Goal: Information Seeking & Learning: Learn about a topic

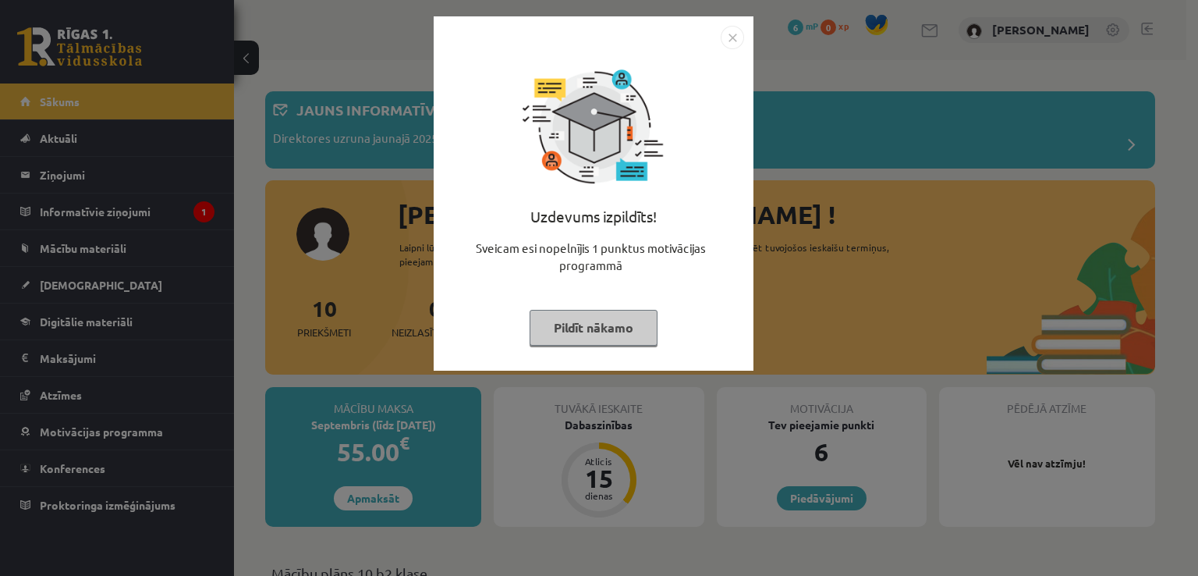
click at [596, 331] on button "Pildīt nākamo" at bounding box center [594, 328] width 128 height 36
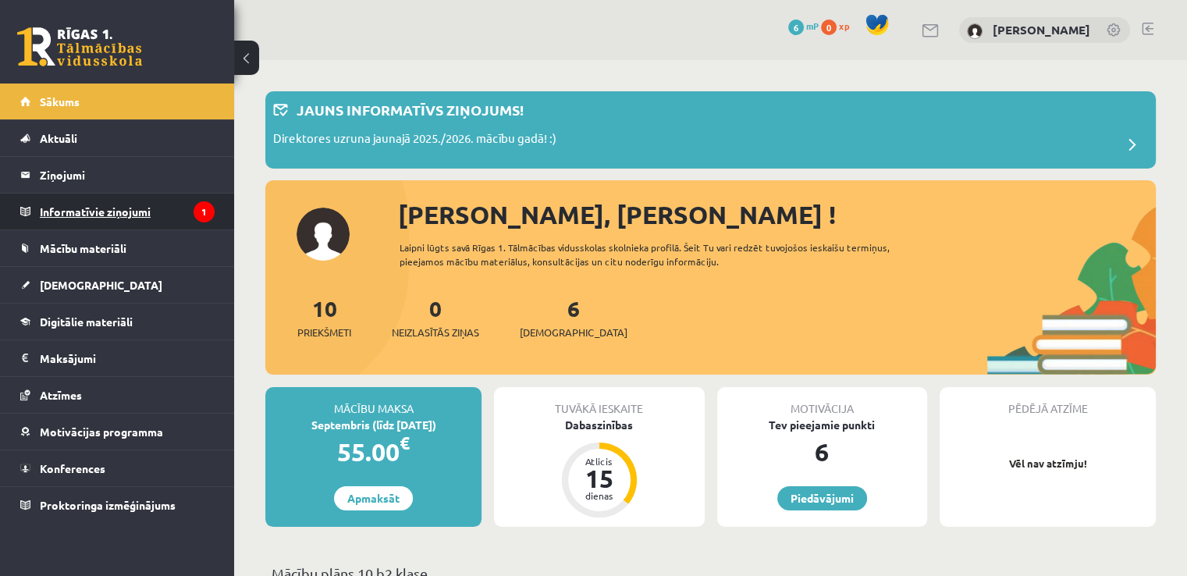
click at [101, 219] on legend "Informatīvie ziņojumi 1" at bounding box center [127, 211] width 175 height 36
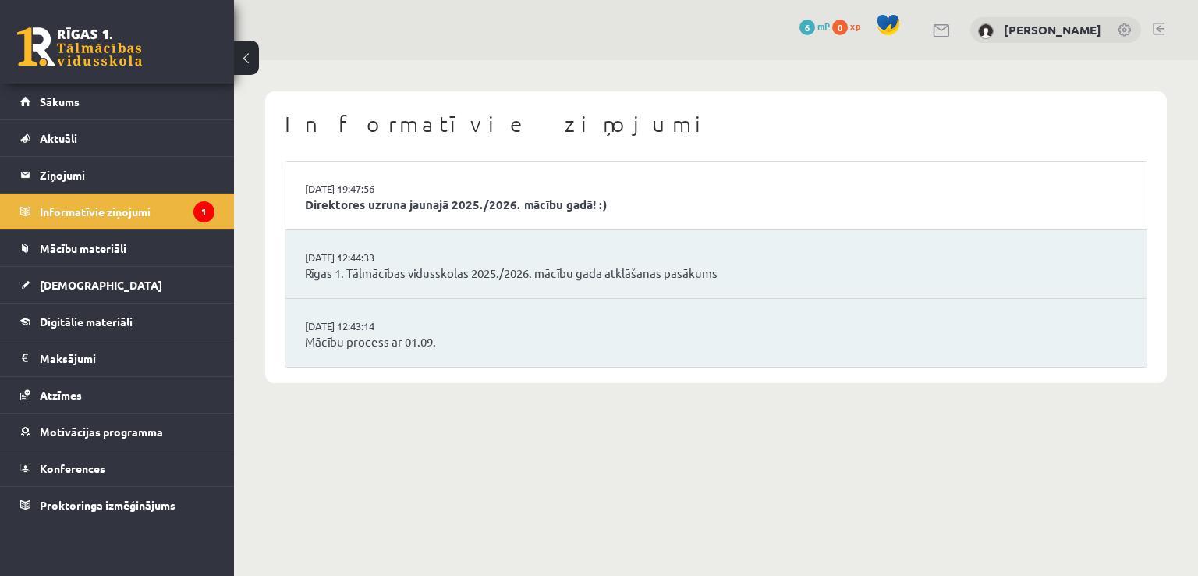
click at [495, 186] on li "29.08.2025 19:47:56 Direktores uzruna jaunajā 2025./2026. mācību gadā! :)" at bounding box center [716, 195] width 861 height 69
click at [499, 201] on link "Direktores uzruna jaunajā 2025./2026. mācību gadā! :)" at bounding box center [716, 205] width 822 height 18
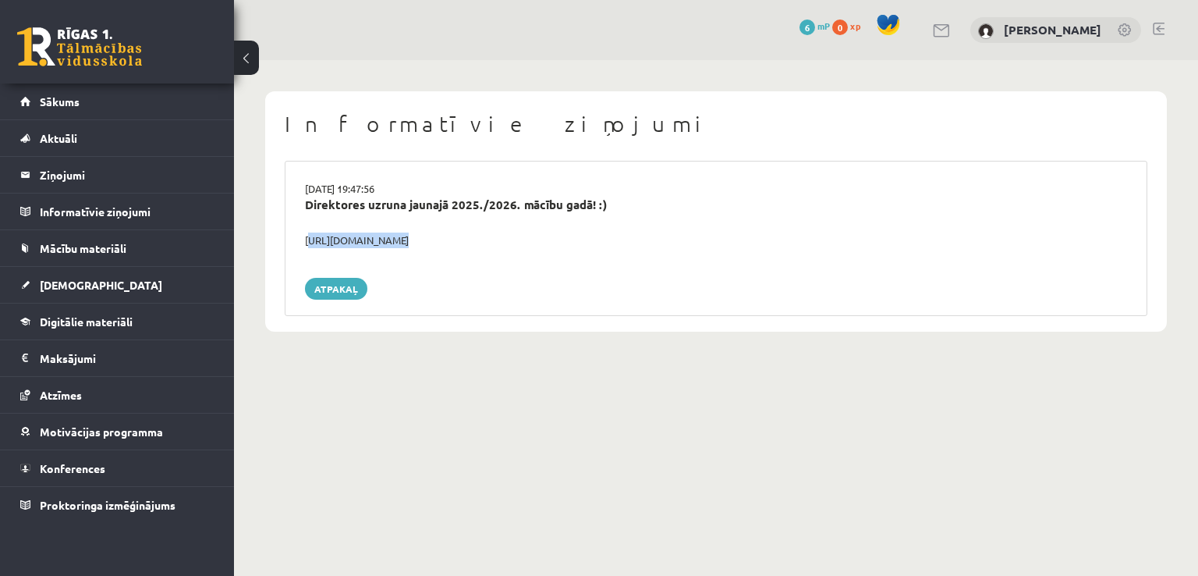
drag, startPoint x: 306, startPoint y: 241, endPoint x: 507, endPoint y: 248, distance: 201.4
click at [507, 248] on div "29.08.2025 19:47:56 Direktores uzruna jaunajā 2025./2026. mācību gadā! :) https…" at bounding box center [716, 238] width 863 height 155
copy div "https://youtube.com/shorts/lM8RsWyzCn4"
click at [45, 94] on link "Sākums" at bounding box center [117, 101] width 194 height 36
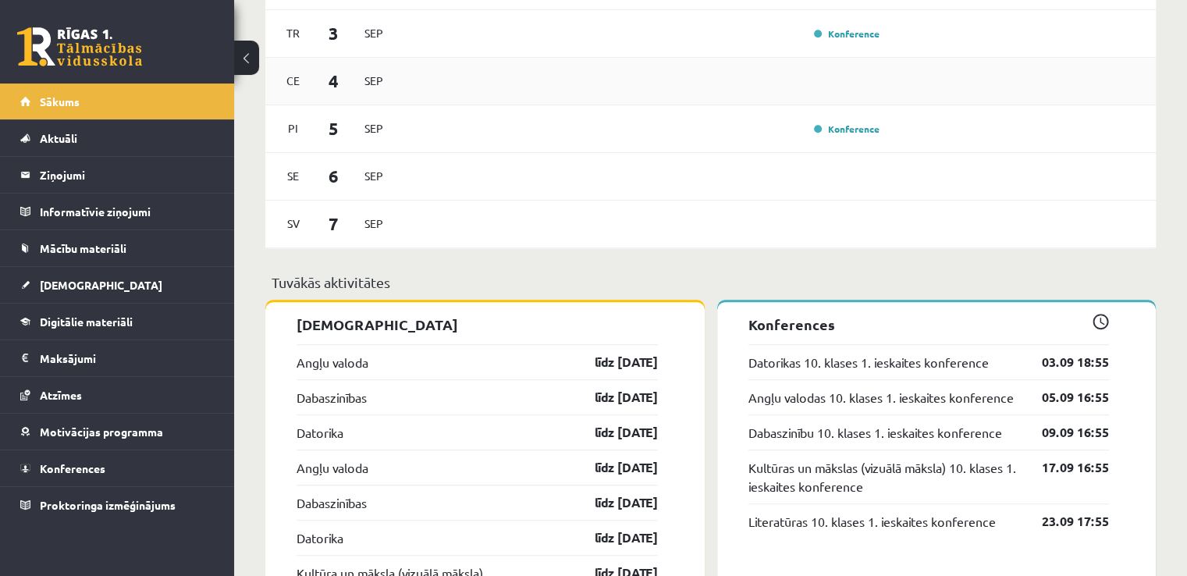
scroll to position [1144, 0]
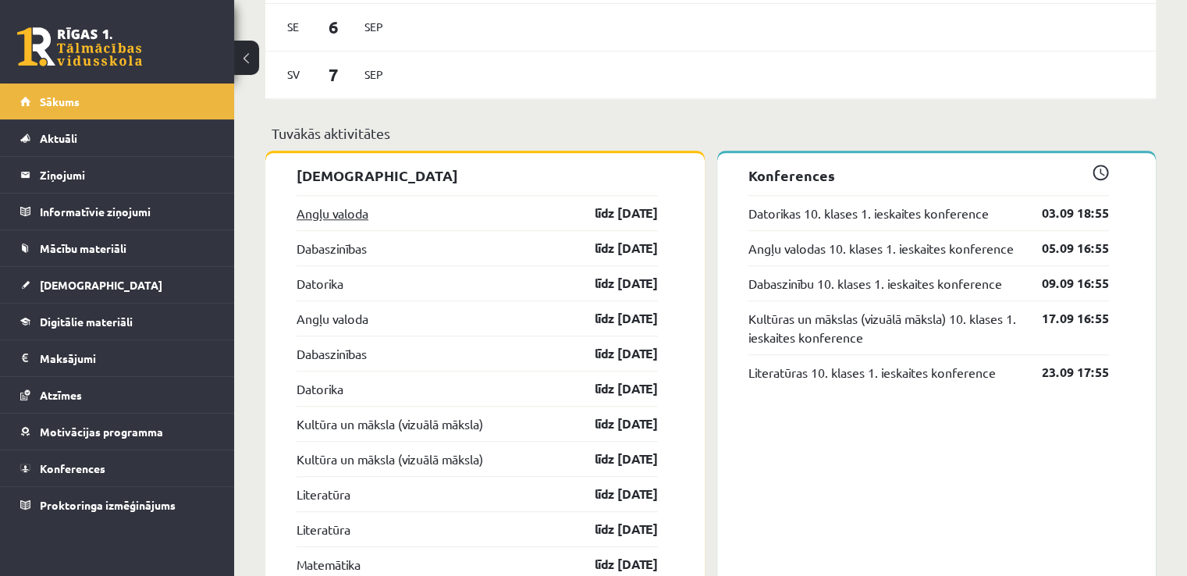
click at [323, 217] on link "Angļu valoda" at bounding box center [332, 213] width 72 height 19
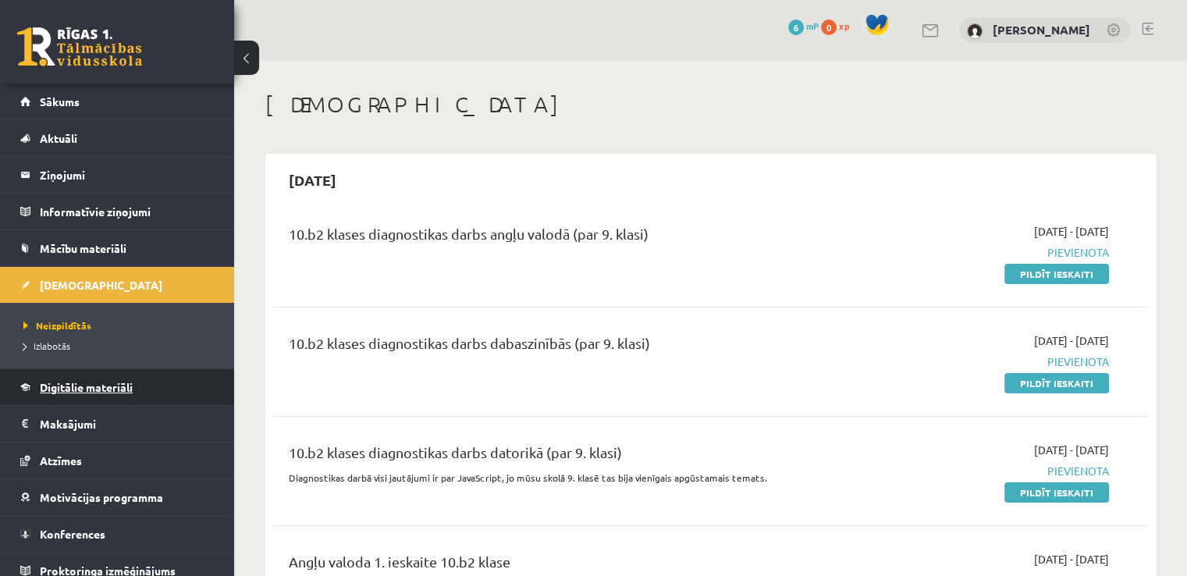
click at [122, 381] on span "Digitālie materiāli" at bounding box center [86, 387] width 93 height 14
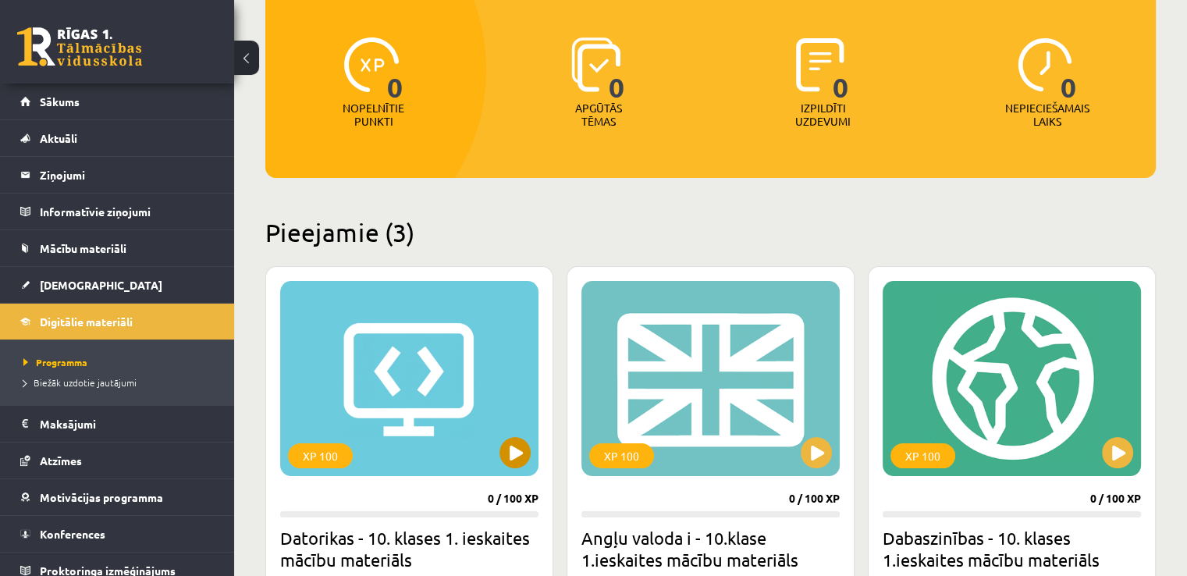
scroll to position [260, 0]
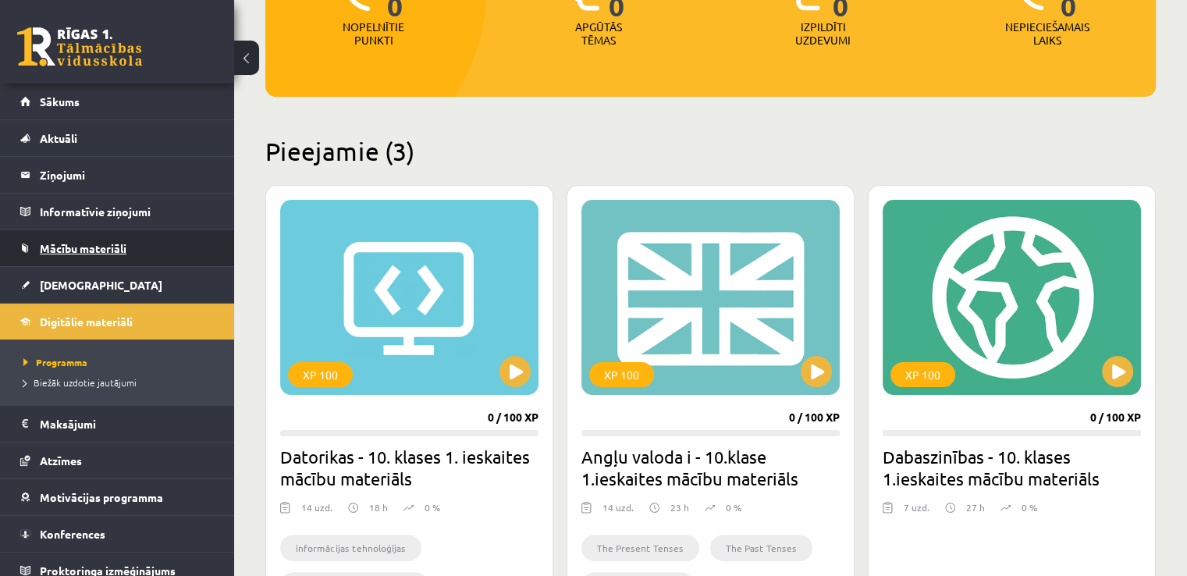
click at [138, 257] on link "Mācību materiāli" at bounding box center [117, 248] width 194 height 36
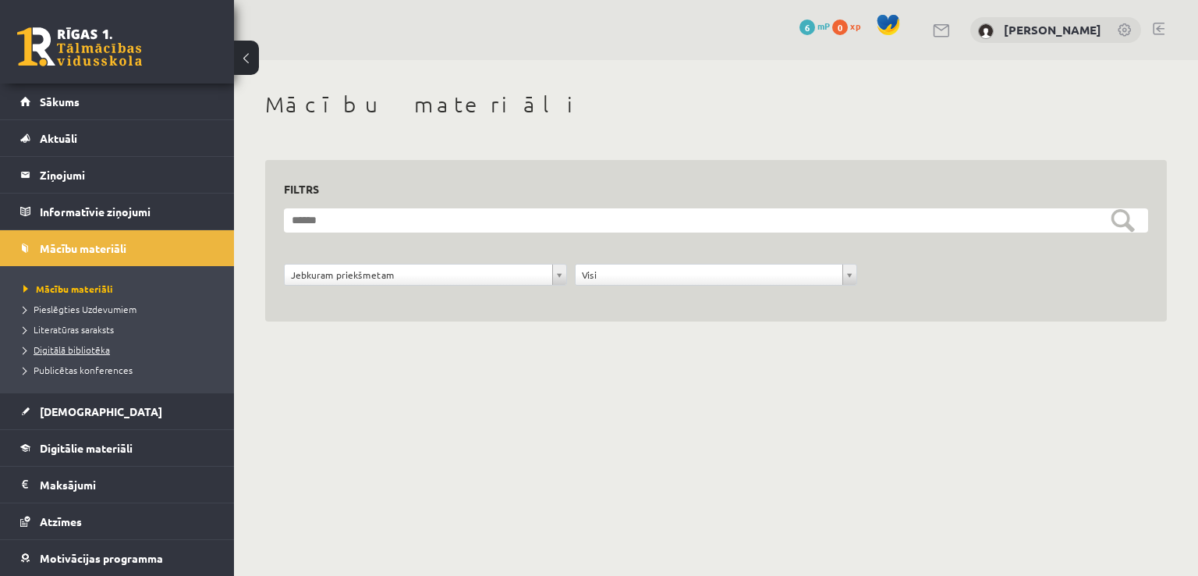
click at [94, 346] on span "Digitālā bibliotēka" at bounding box center [66, 349] width 87 height 12
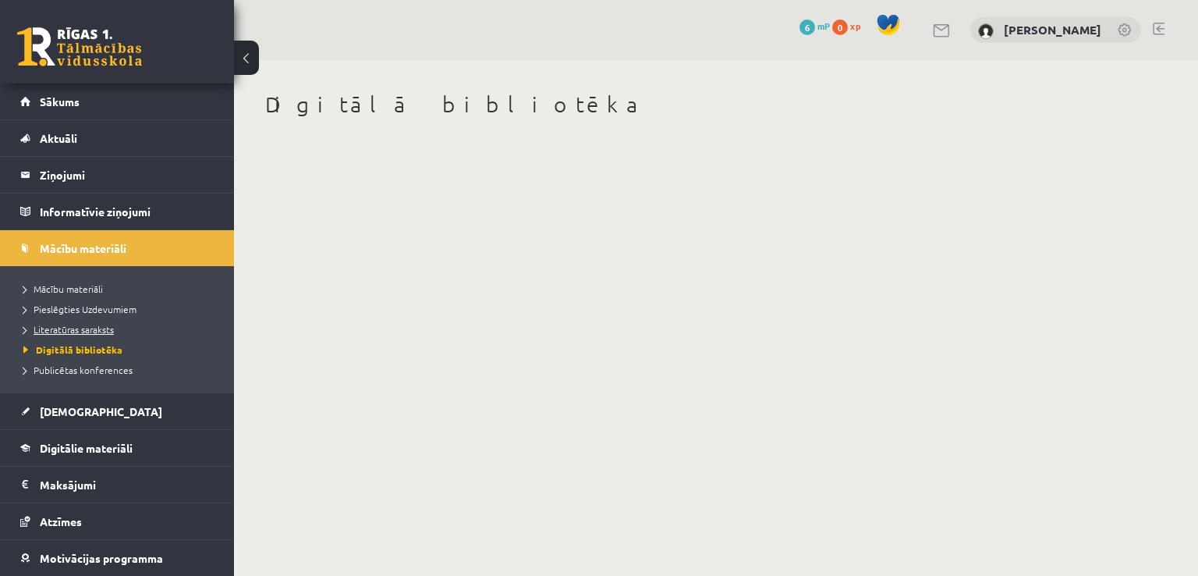
click at [106, 323] on span "Literatūras saraksts" at bounding box center [68, 329] width 90 height 12
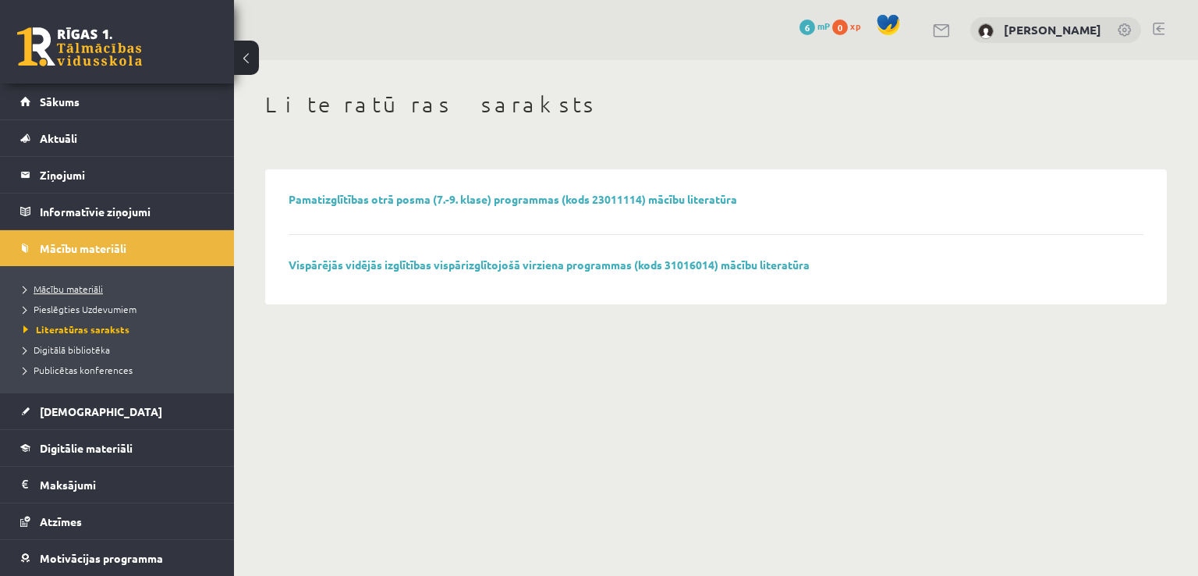
click at [99, 287] on span "Mācību materiāli" at bounding box center [63, 288] width 80 height 12
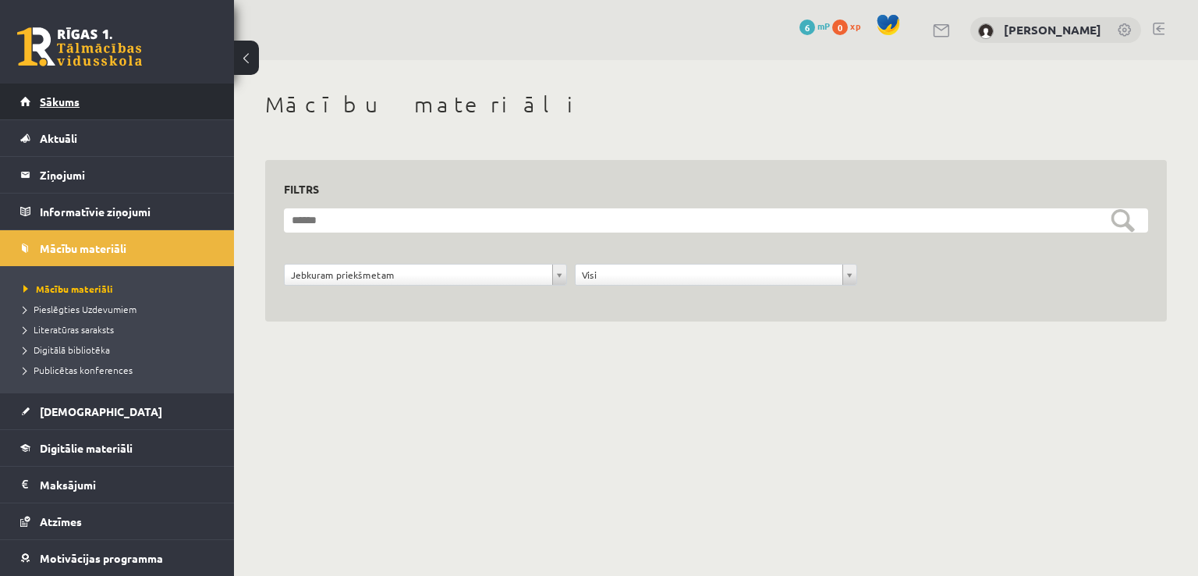
click at [151, 89] on link "Sākums" at bounding box center [117, 101] width 194 height 36
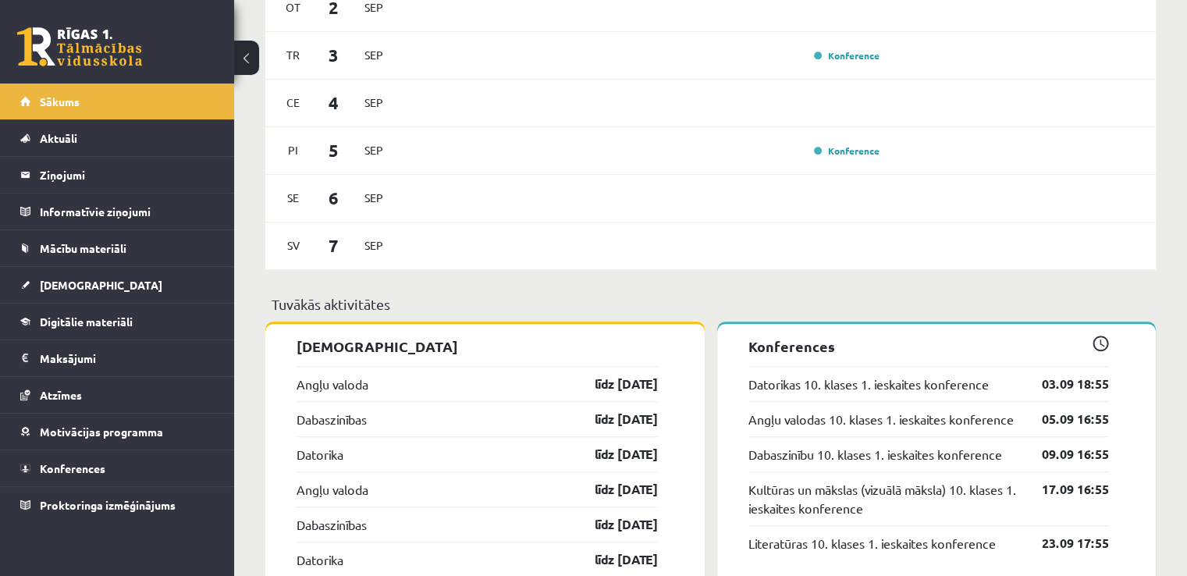
scroll to position [1040, 0]
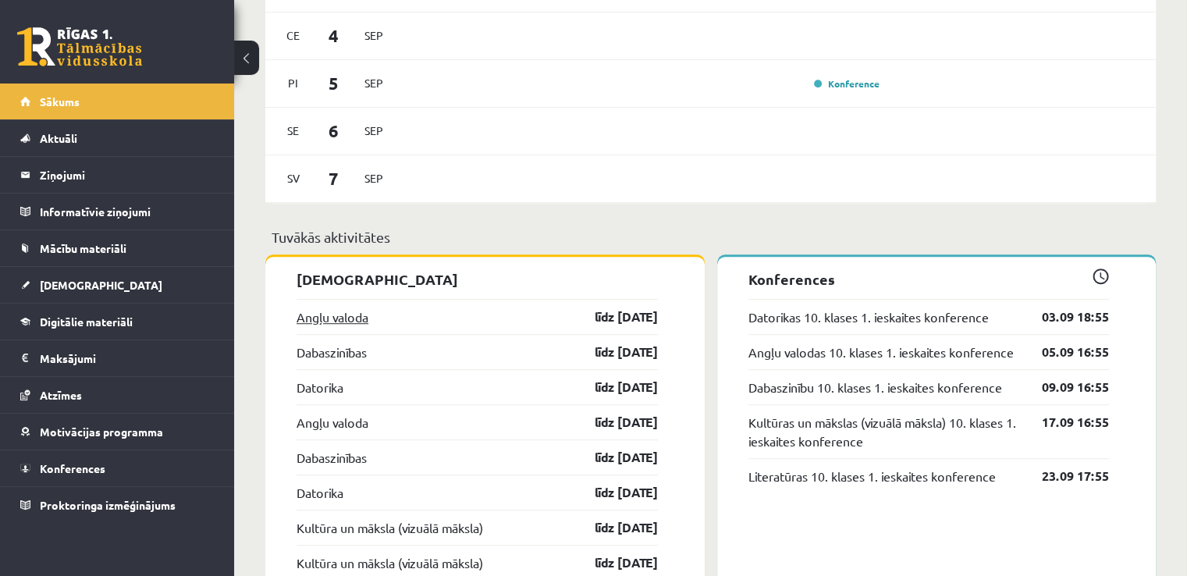
click at [335, 313] on link "Angļu valoda" at bounding box center [332, 316] width 72 height 19
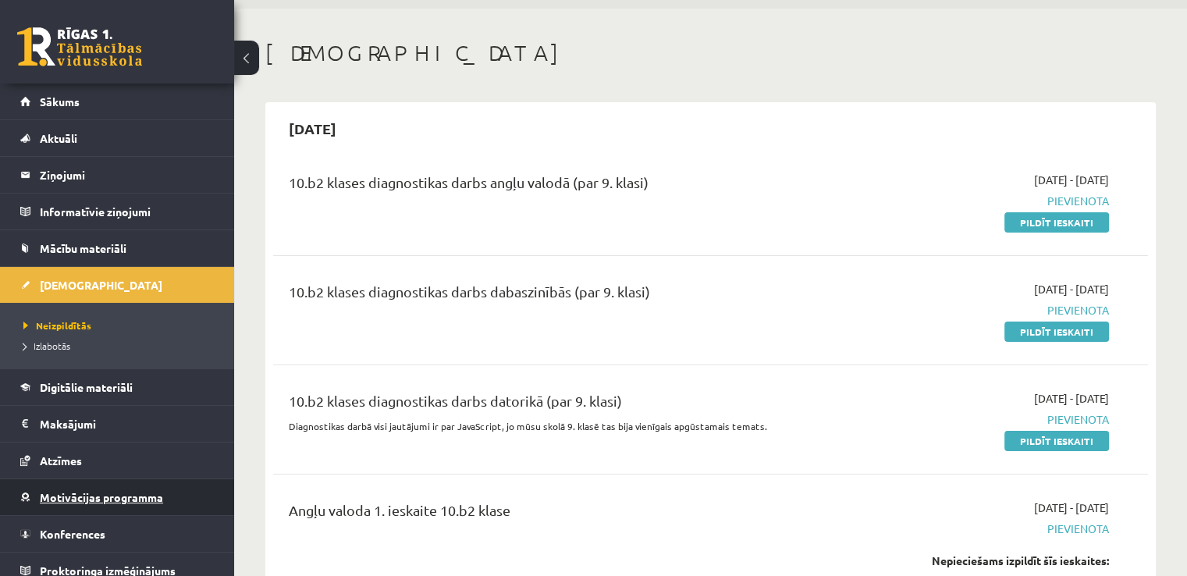
scroll to position [11, 0]
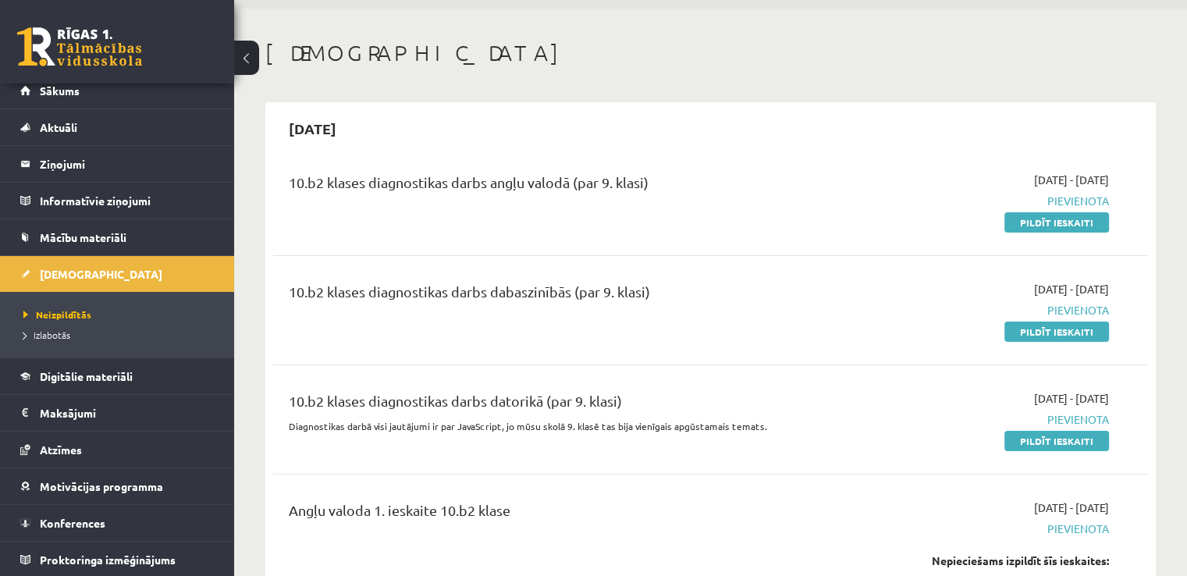
click at [549, 177] on div "10.b2 klases diagnostikas darbs angļu valodā (par 9. klasi)" at bounding box center [558, 186] width 539 height 29
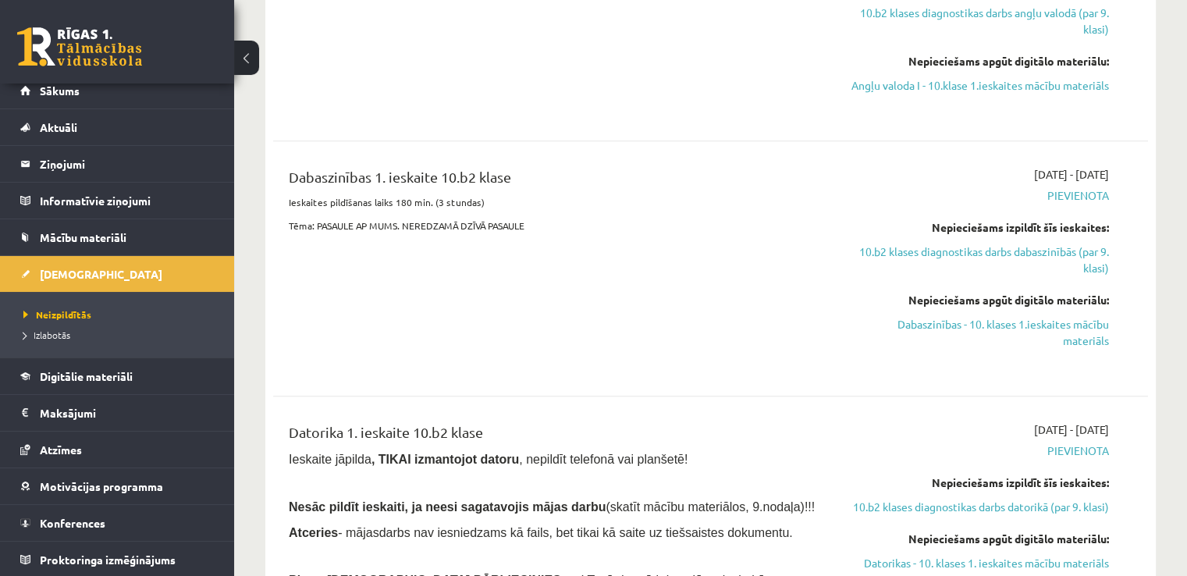
scroll to position [624, 0]
click at [995, 332] on link "Dabaszinības - 10. klases 1.ieskaites mācību materiāls" at bounding box center [979, 331] width 257 height 33
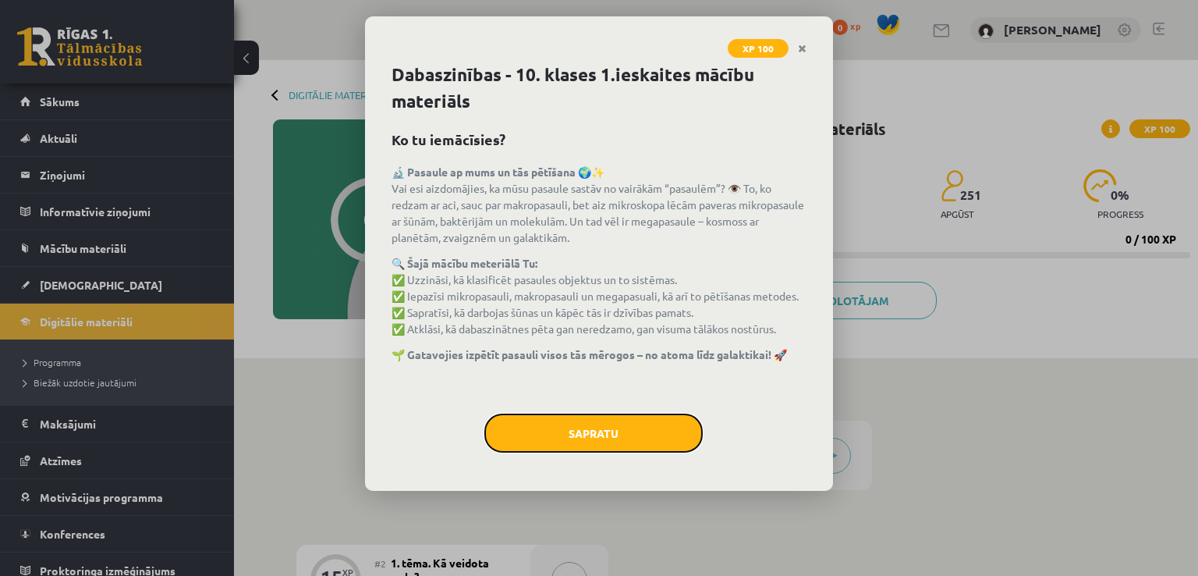
click at [561, 432] on button "Sapratu" at bounding box center [593, 432] width 218 height 39
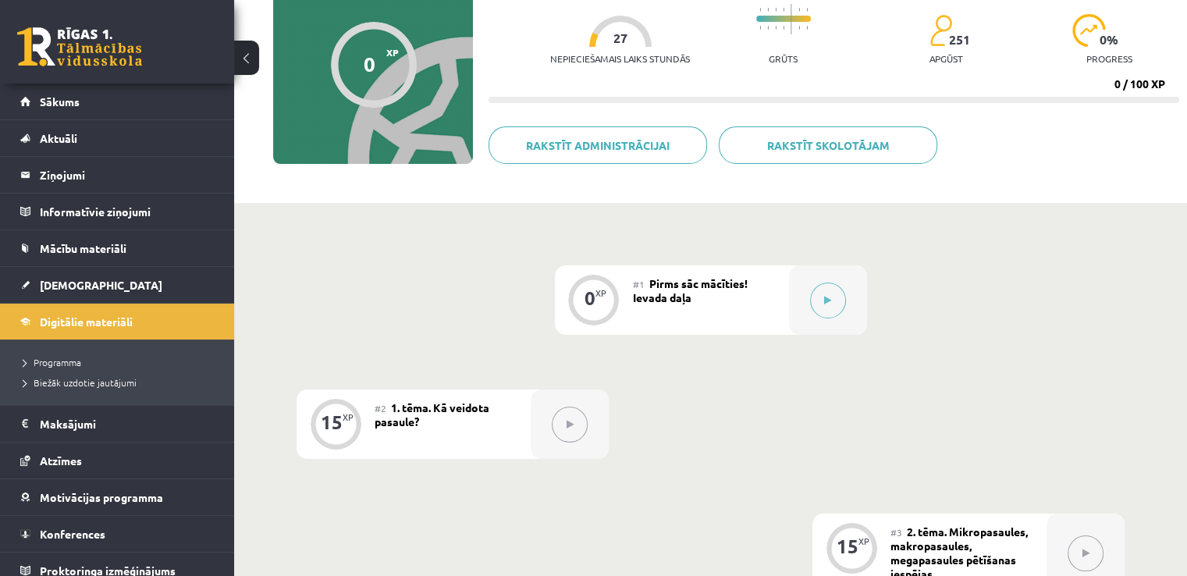
scroll to position [156, 0]
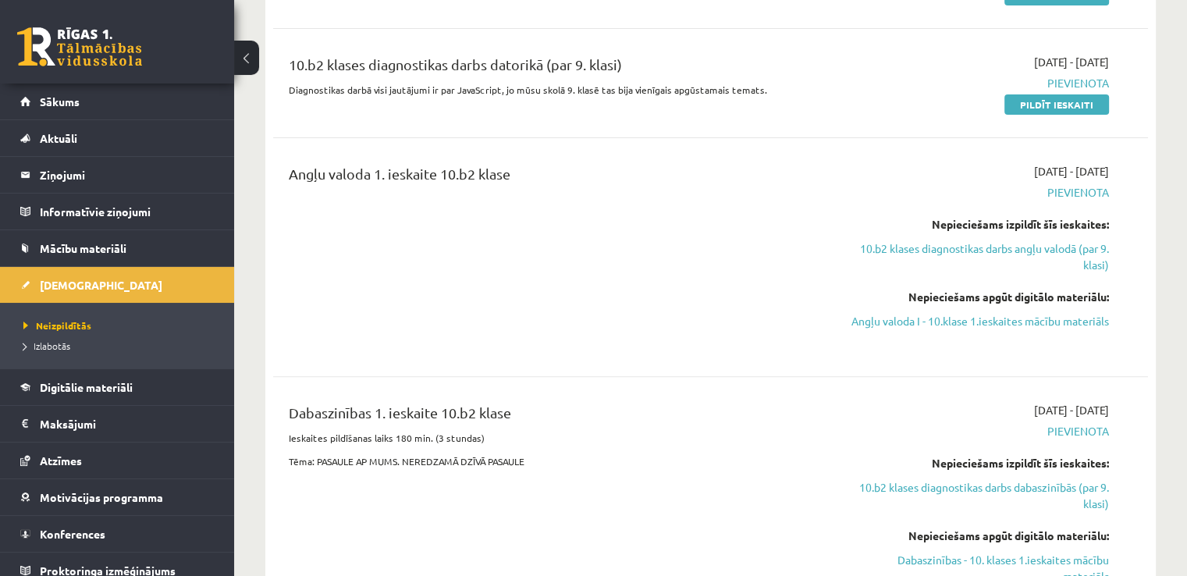
scroll to position [260, 0]
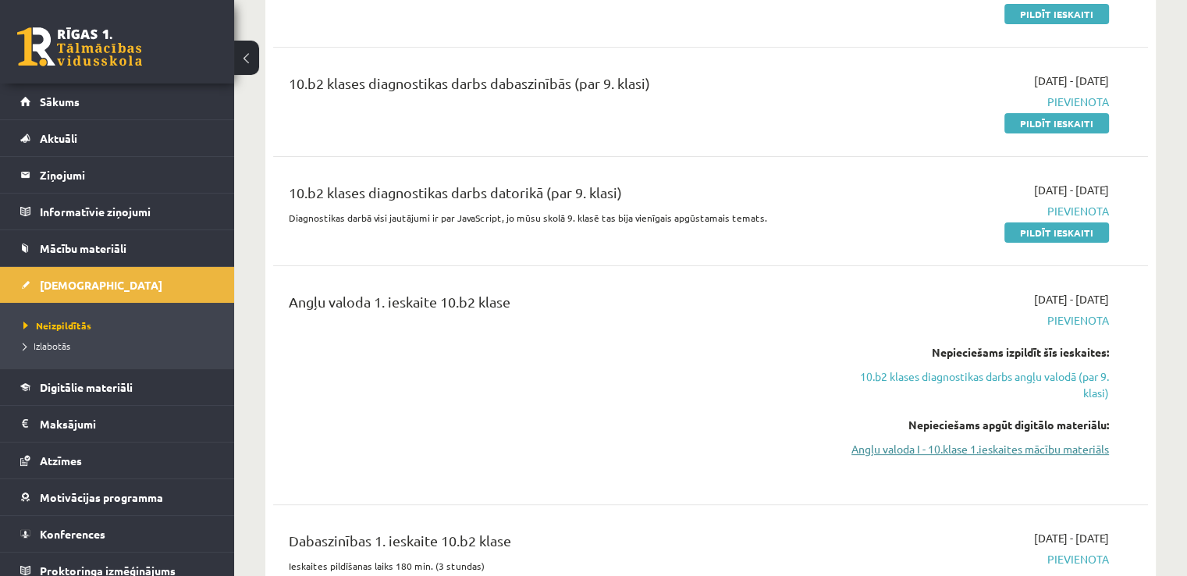
click at [1053, 449] on link "Angļu valoda I - 10.klase 1.ieskaites mācību materiāls" at bounding box center [979, 449] width 257 height 16
click at [1011, 452] on link "Angļu valoda I - 10.klase 1.ieskaites mācību materiāls" at bounding box center [979, 449] width 257 height 16
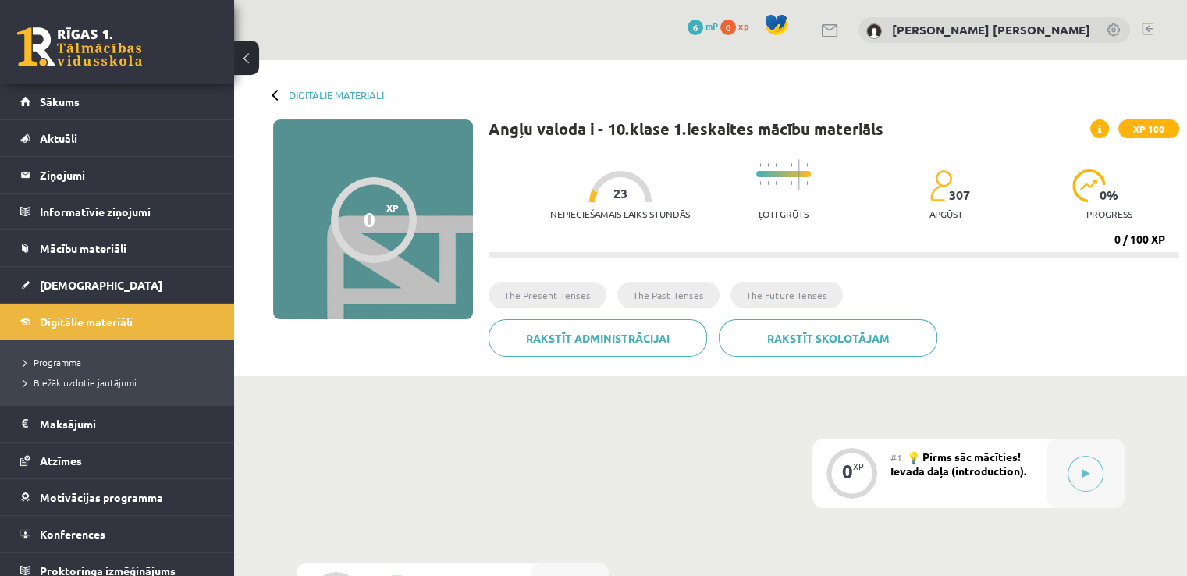
drag, startPoint x: 964, startPoint y: 394, endPoint x: 984, endPoint y: 436, distance: 46.4
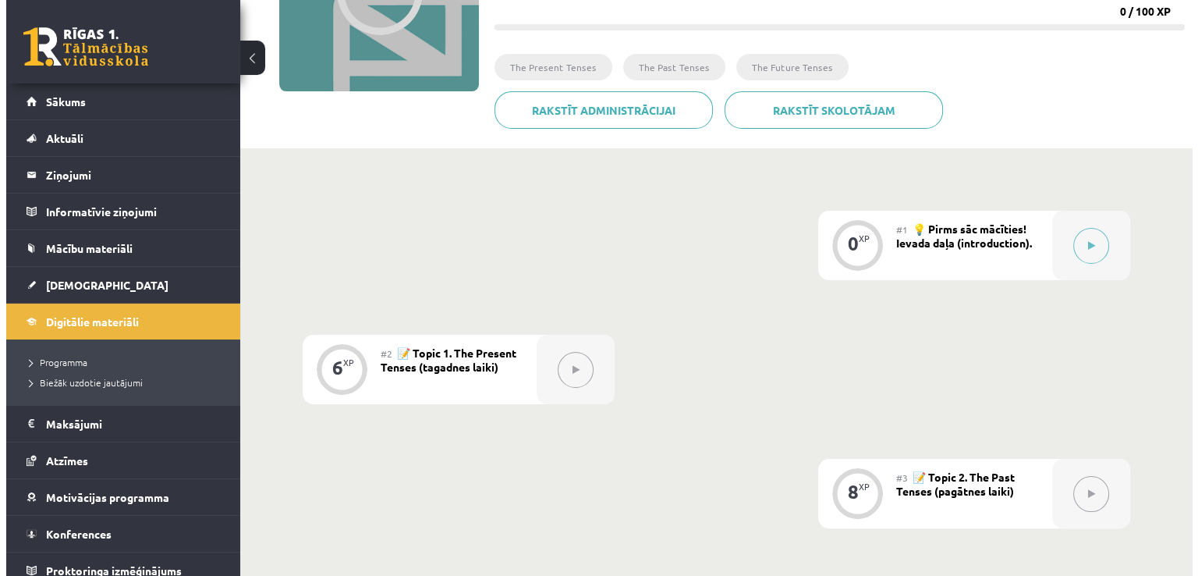
scroll to position [260, 0]
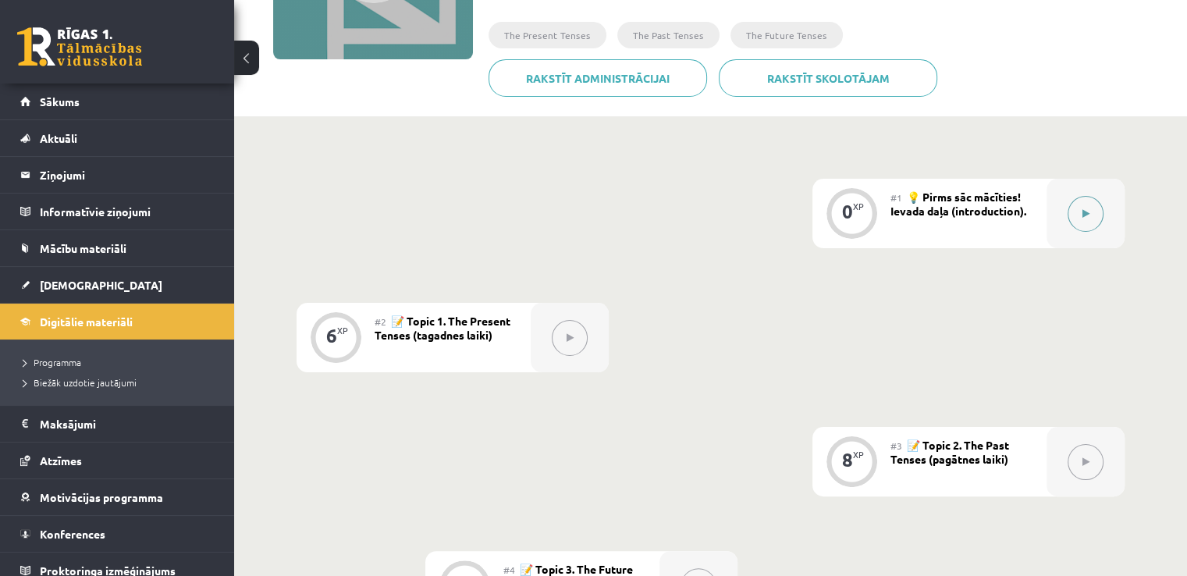
click at [1083, 213] on icon at bounding box center [1085, 213] width 7 height 9
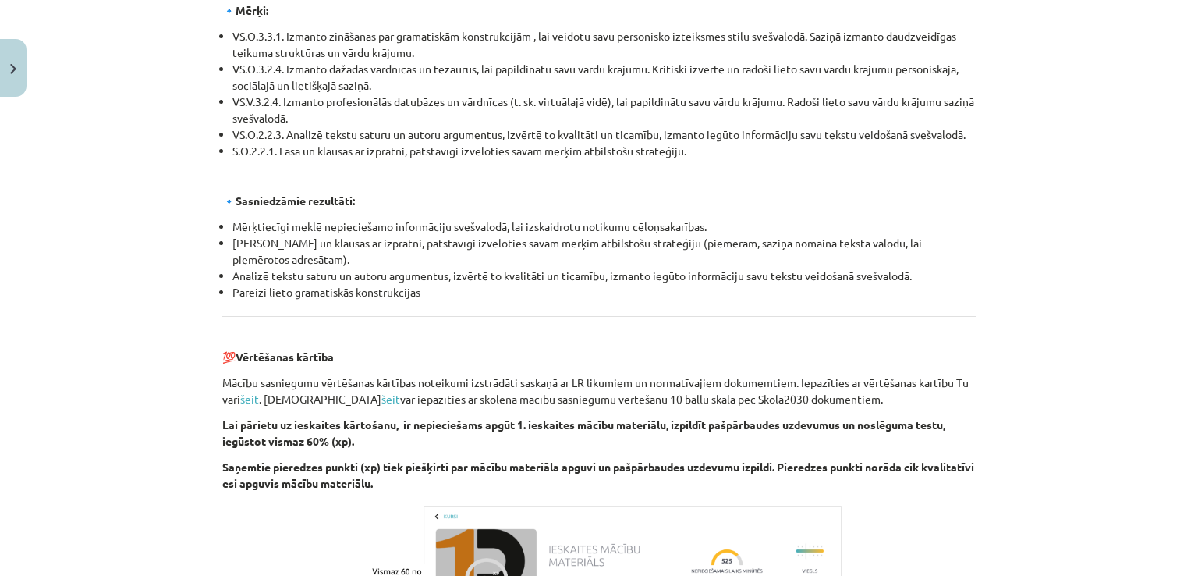
scroll to position [1769, 0]
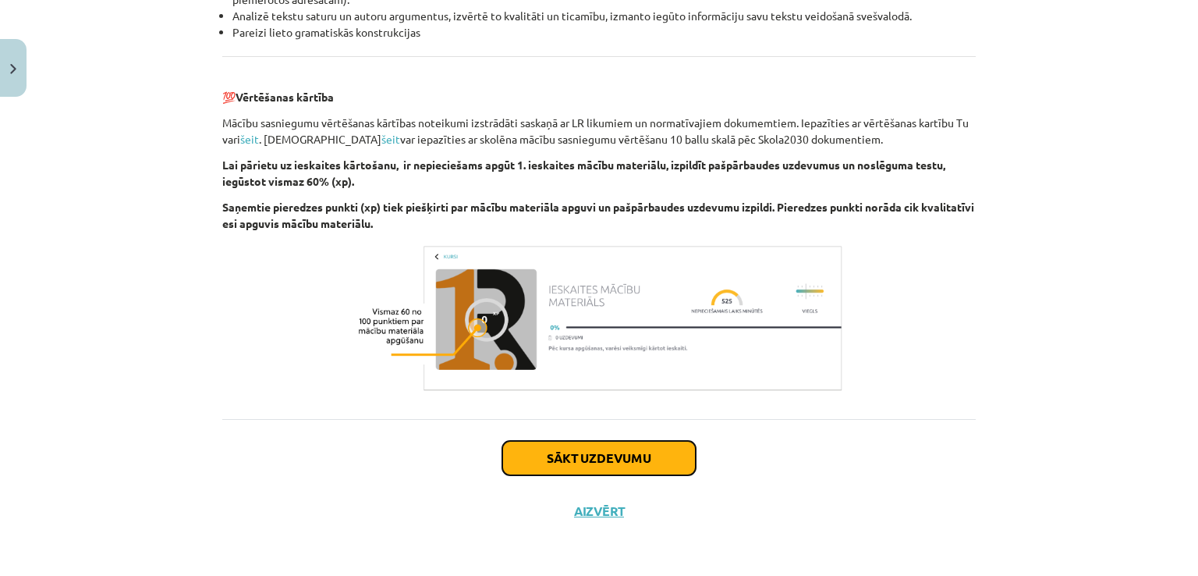
click at [649, 449] on button "Sākt uzdevumu" at bounding box center [598, 458] width 193 height 34
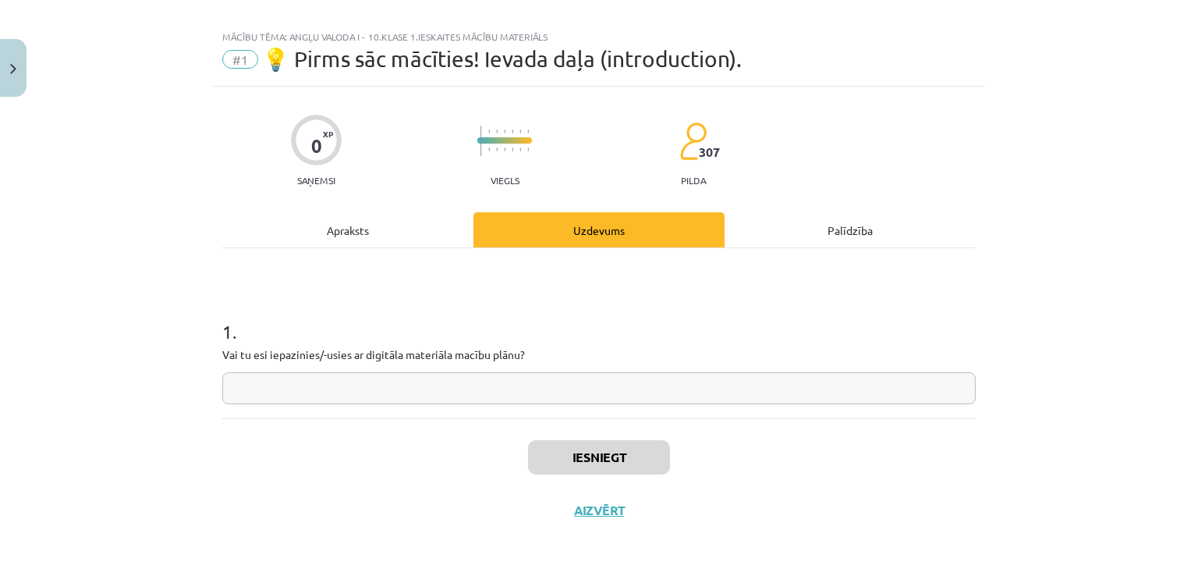
scroll to position [16, 0]
click at [471, 380] on input "text" at bounding box center [599, 389] width 754 height 32
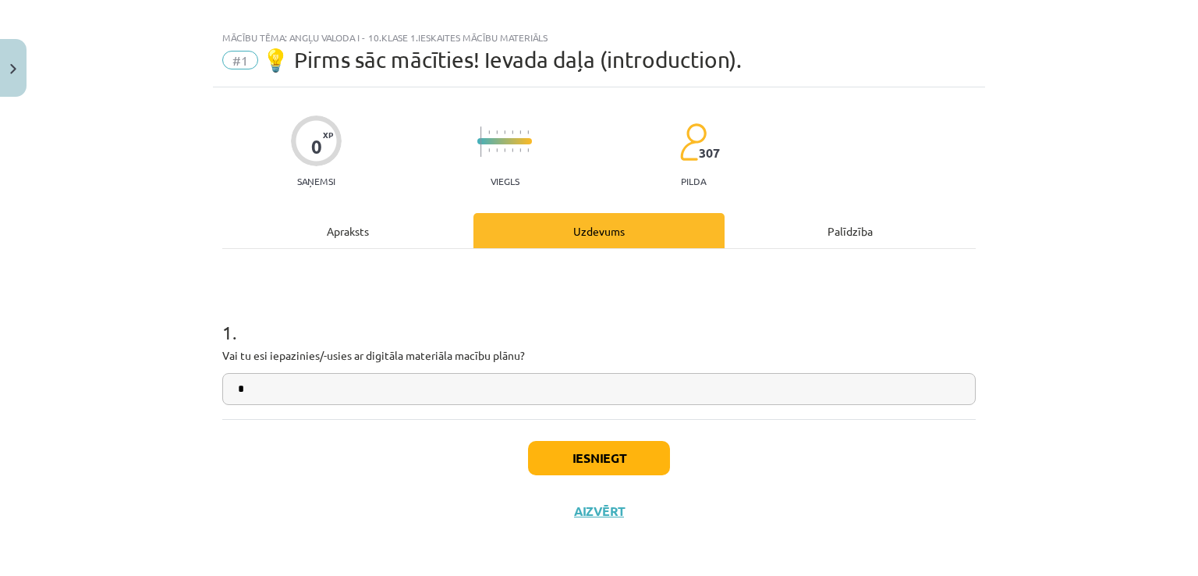
click at [315, 424] on div "Iesniegt Aizvērt" at bounding box center [599, 473] width 754 height 109
click at [328, 390] on input "*" at bounding box center [599, 389] width 754 height 32
type input "**"
click at [573, 457] on button "Iesniegt" at bounding box center [599, 458] width 142 height 34
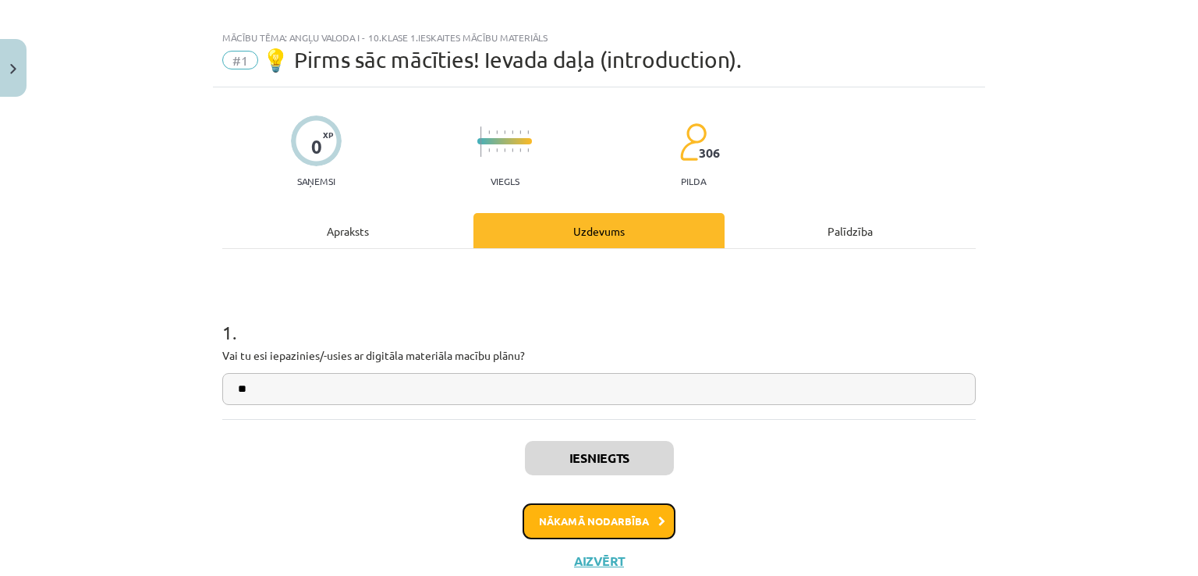
click at [658, 511] on button "Nākamā nodarbība" at bounding box center [599, 521] width 153 height 36
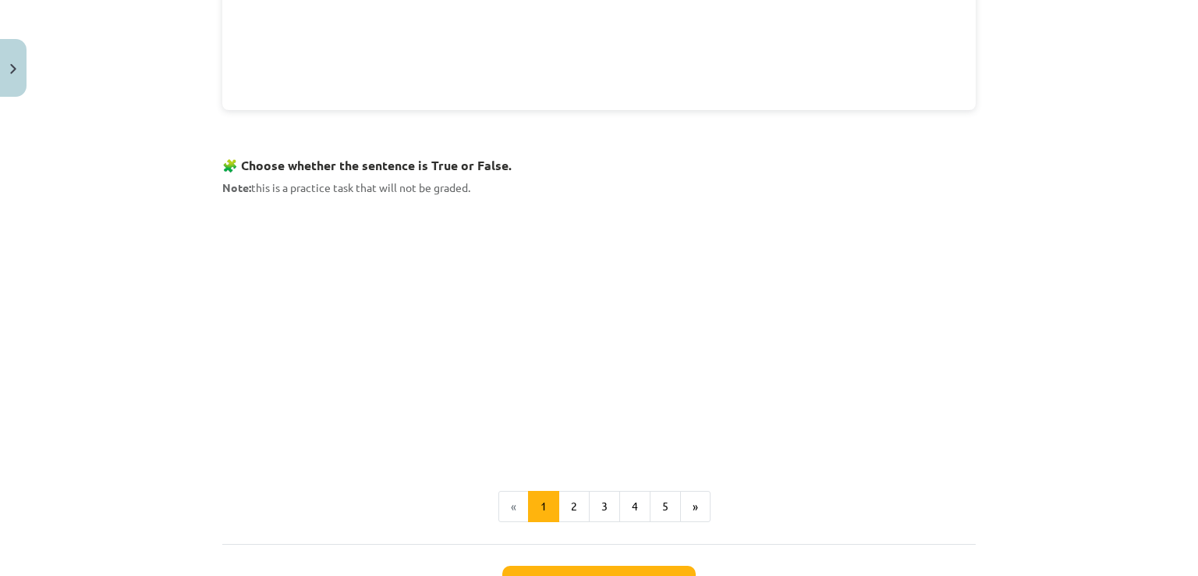
scroll to position [924, 0]
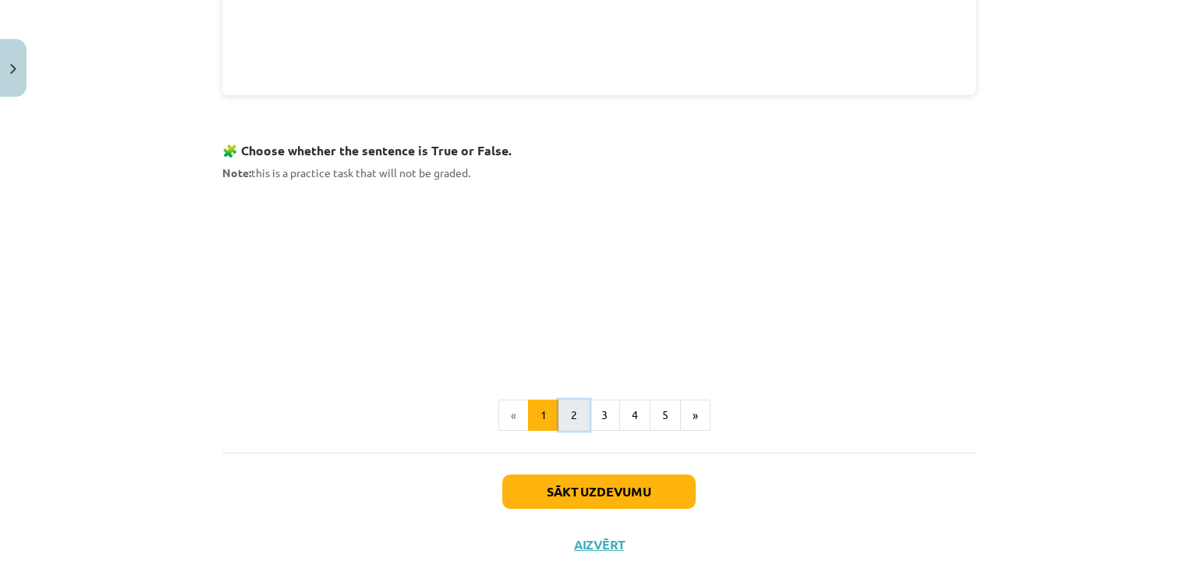
click at [565, 404] on button "2" at bounding box center [574, 414] width 31 height 31
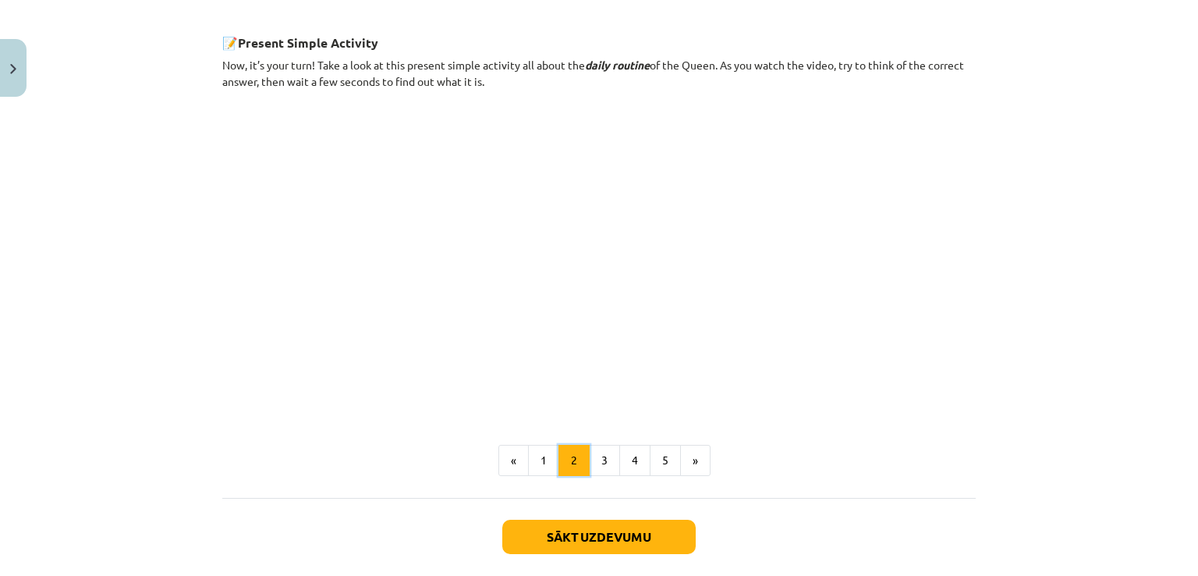
scroll to position [908, 0]
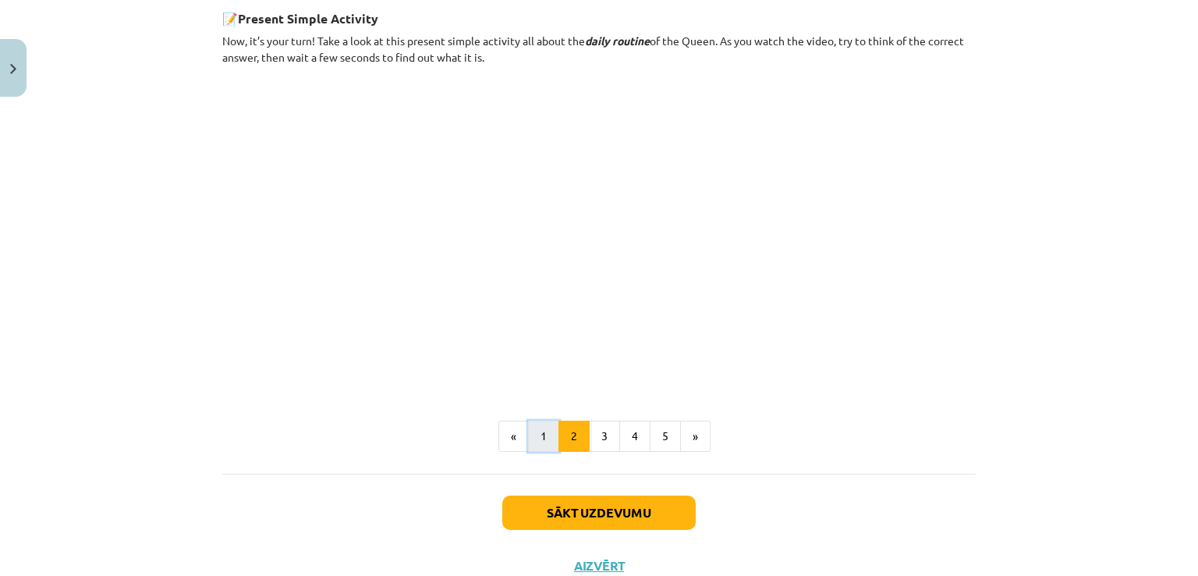
click at [542, 425] on button "1" at bounding box center [543, 436] width 31 height 31
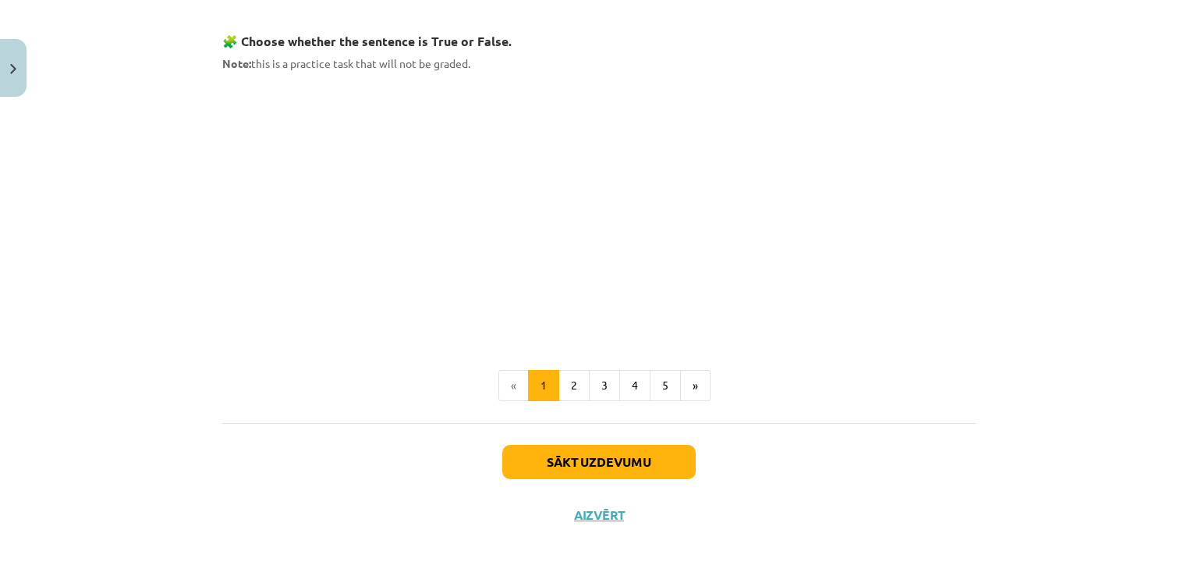
scroll to position [1033, 0]
click at [632, 456] on button "Sākt uzdevumu" at bounding box center [598, 462] width 193 height 34
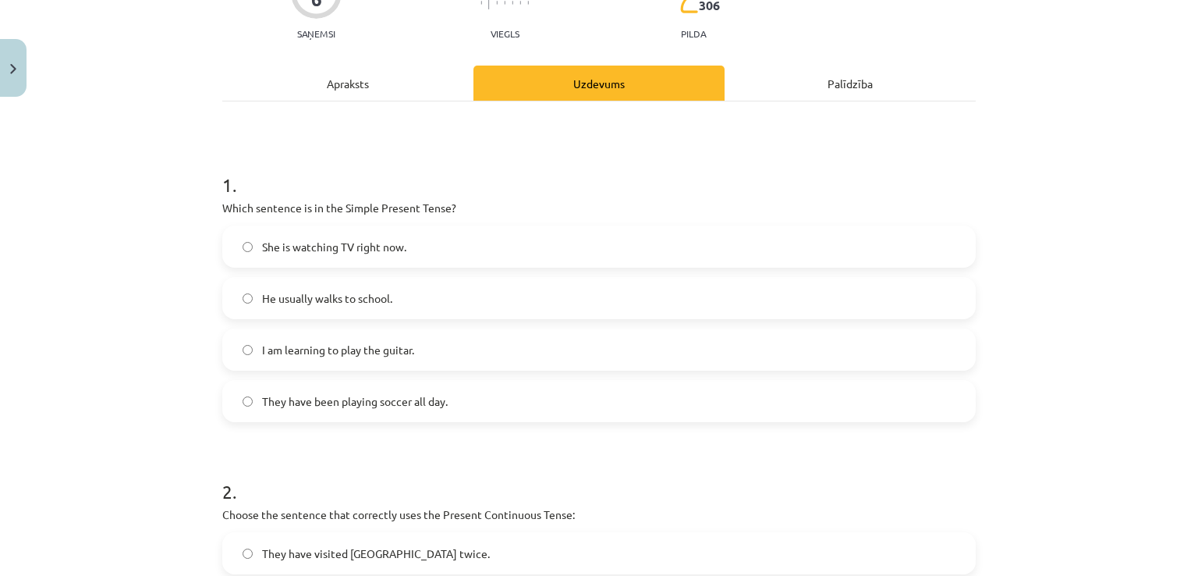
scroll to position [195, 0]
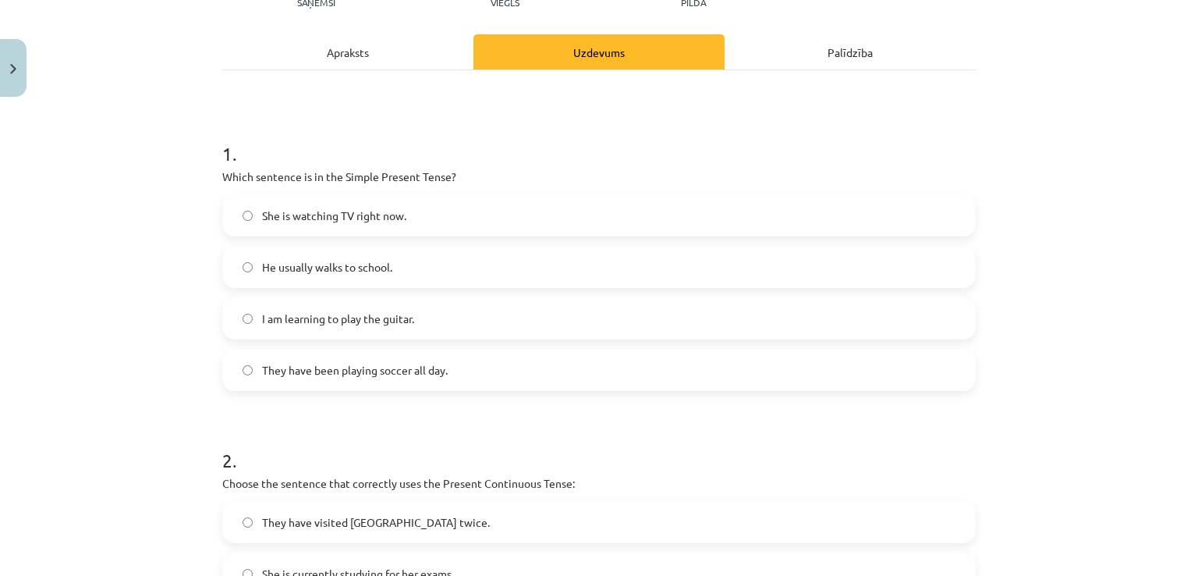
click at [364, 41] on div "Apraksts" at bounding box center [347, 51] width 251 height 35
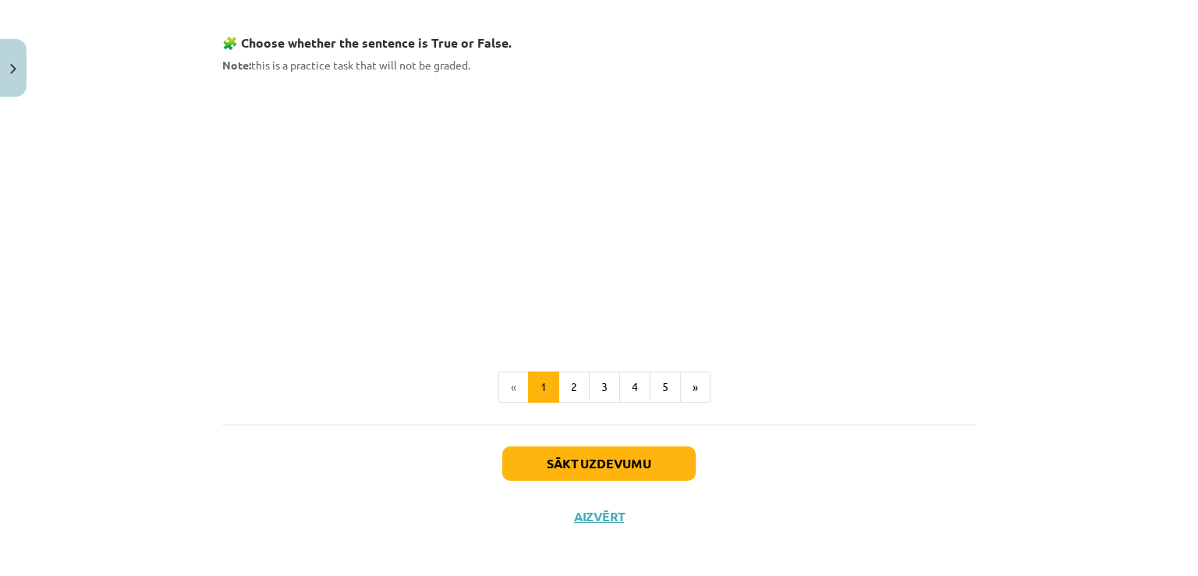
scroll to position [1033, 0]
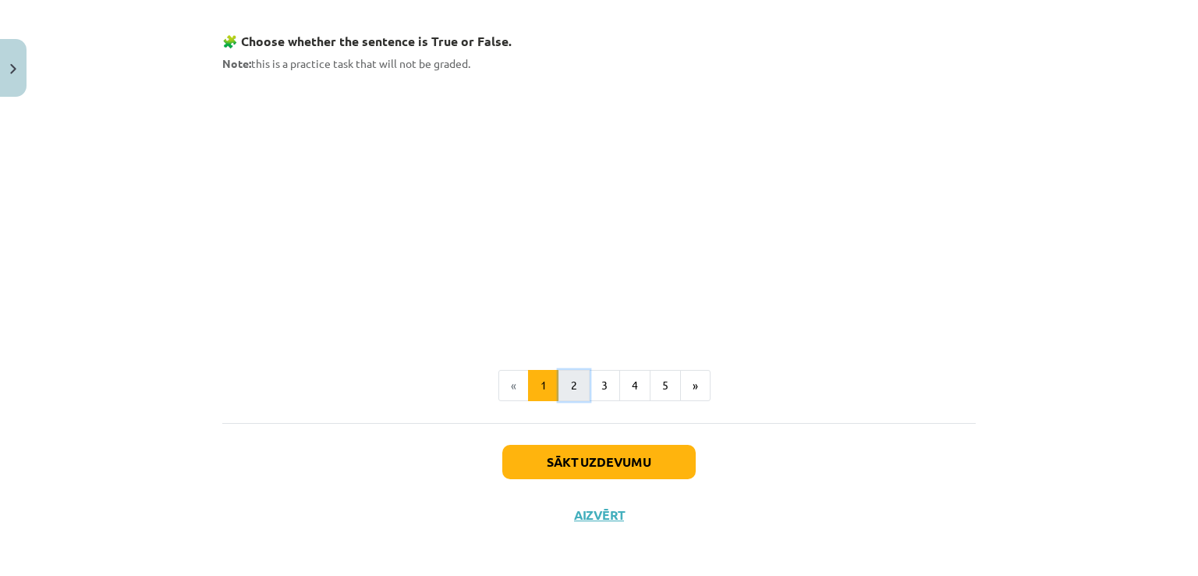
click at [565, 381] on button "2" at bounding box center [574, 385] width 31 height 31
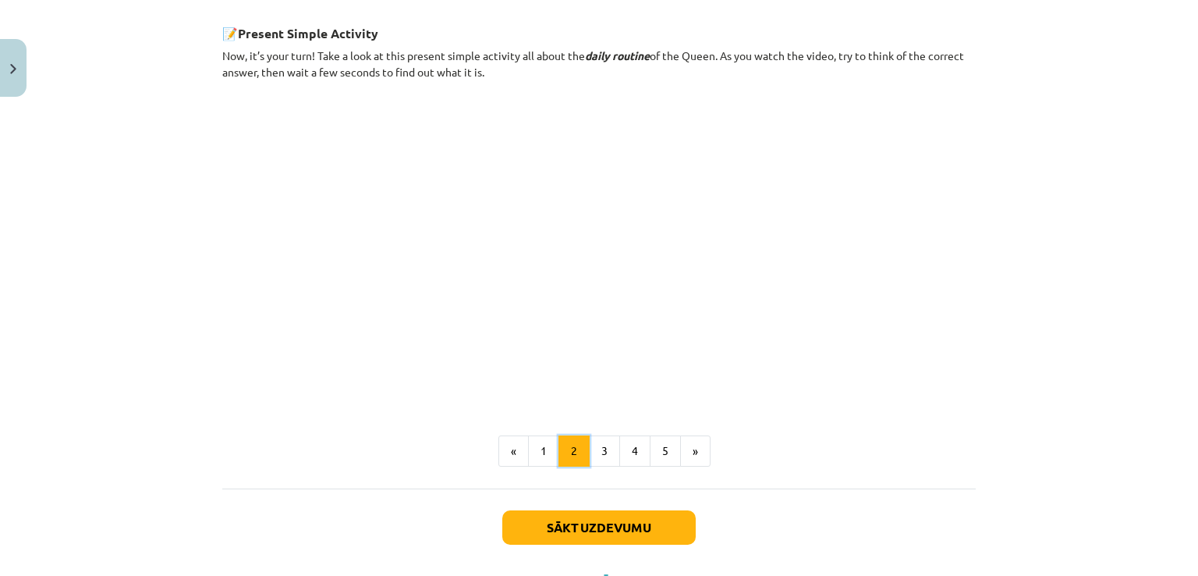
scroll to position [908, 0]
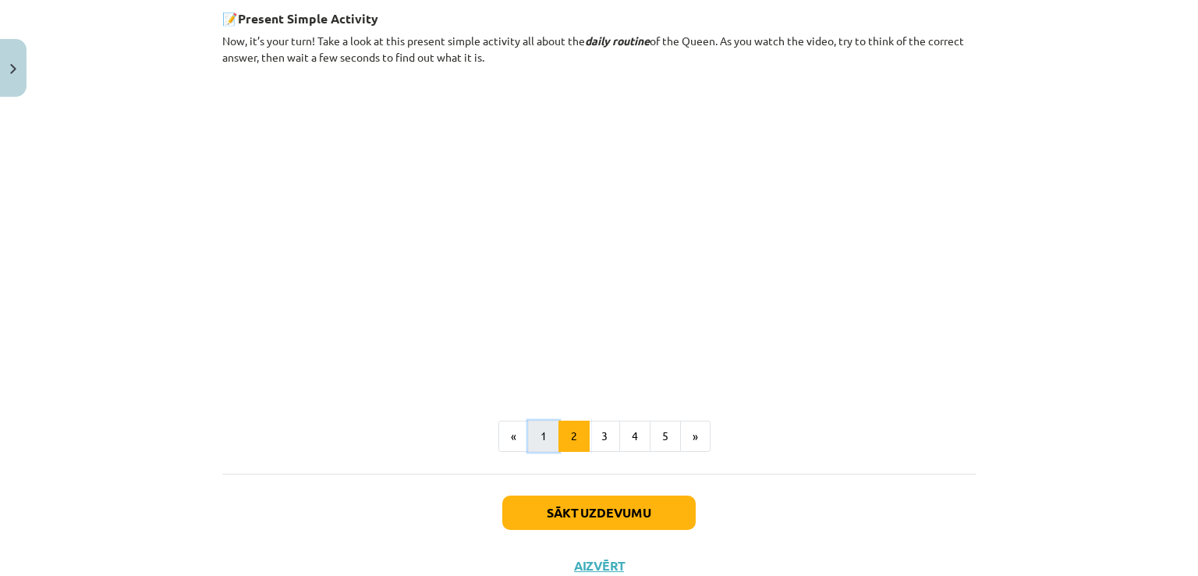
click at [534, 435] on button "1" at bounding box center [543, 436] width 31 height 31
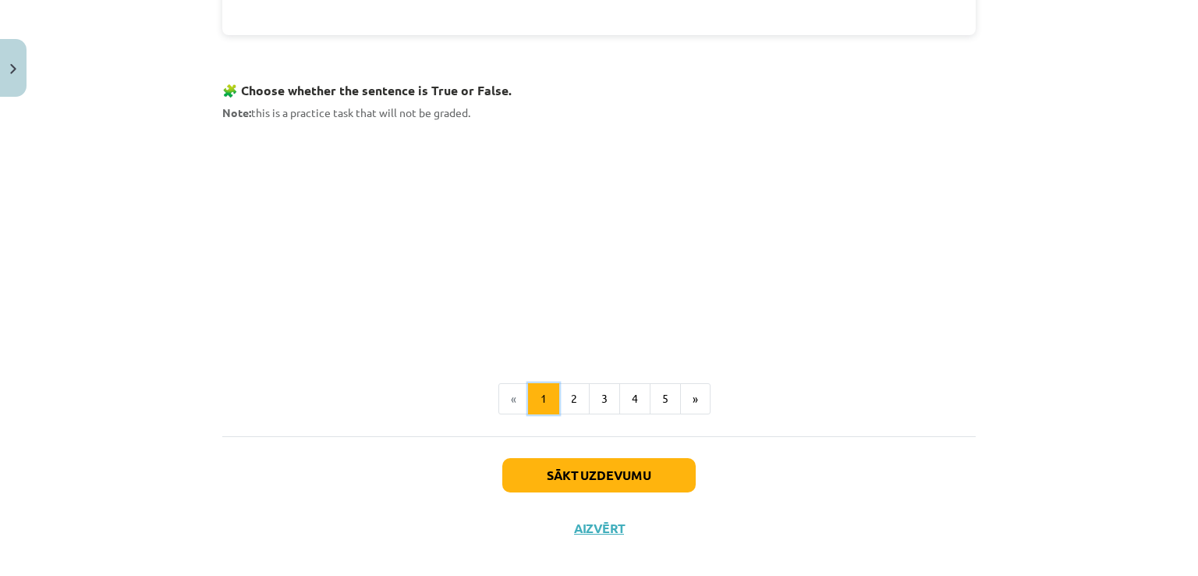
scroll to position [997, 0]
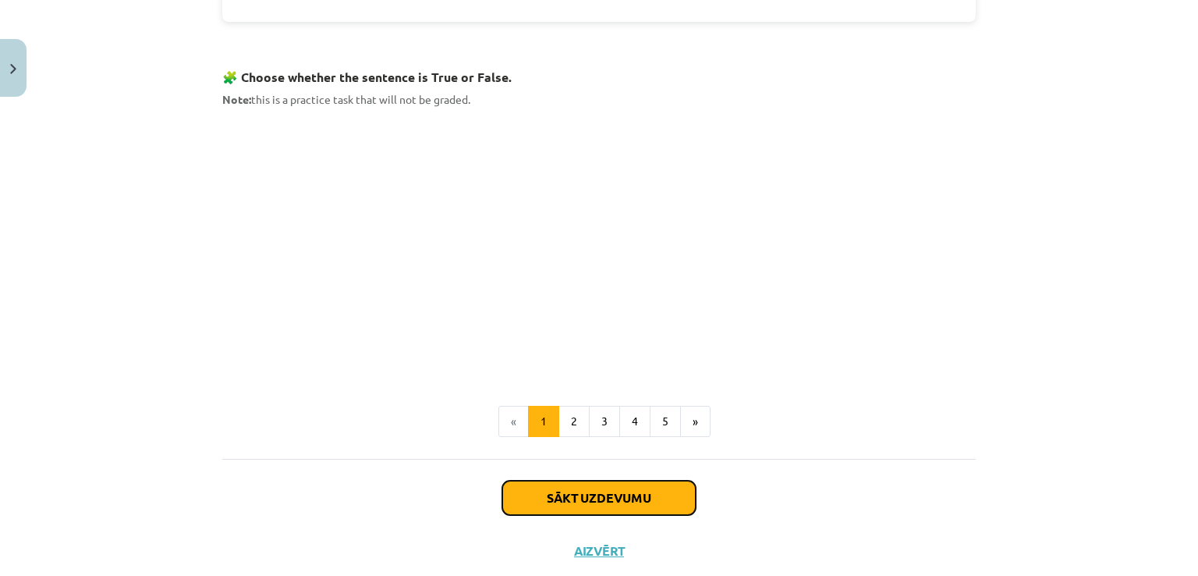
click at [673, 502] on button "Sākt uzdevumu" at bounding box center [598, 498] width 193 height 34
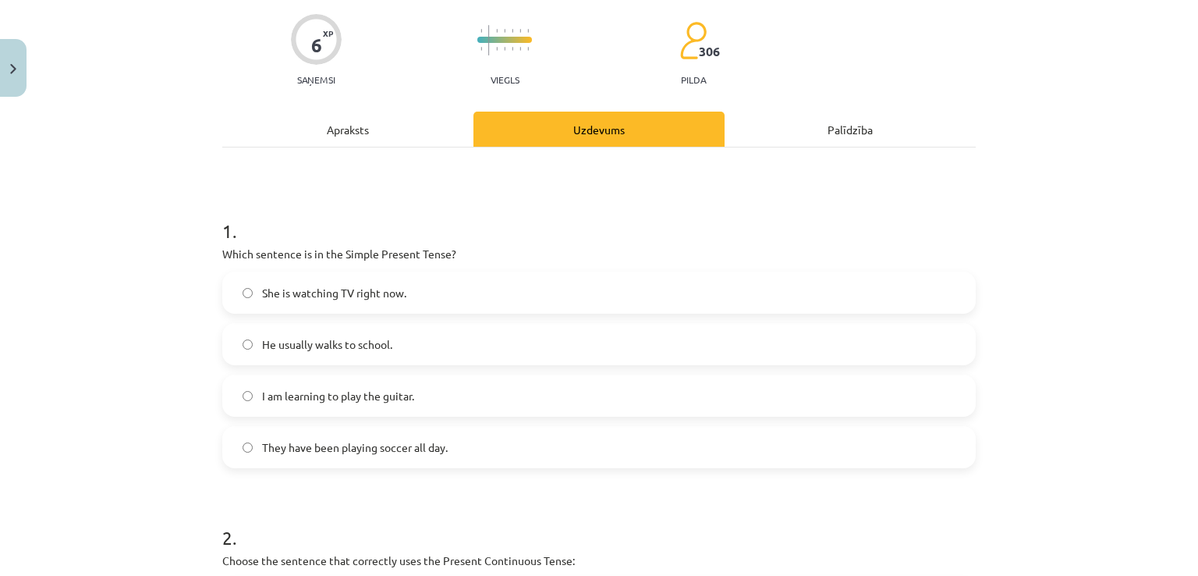
scroll to position [144, 0]
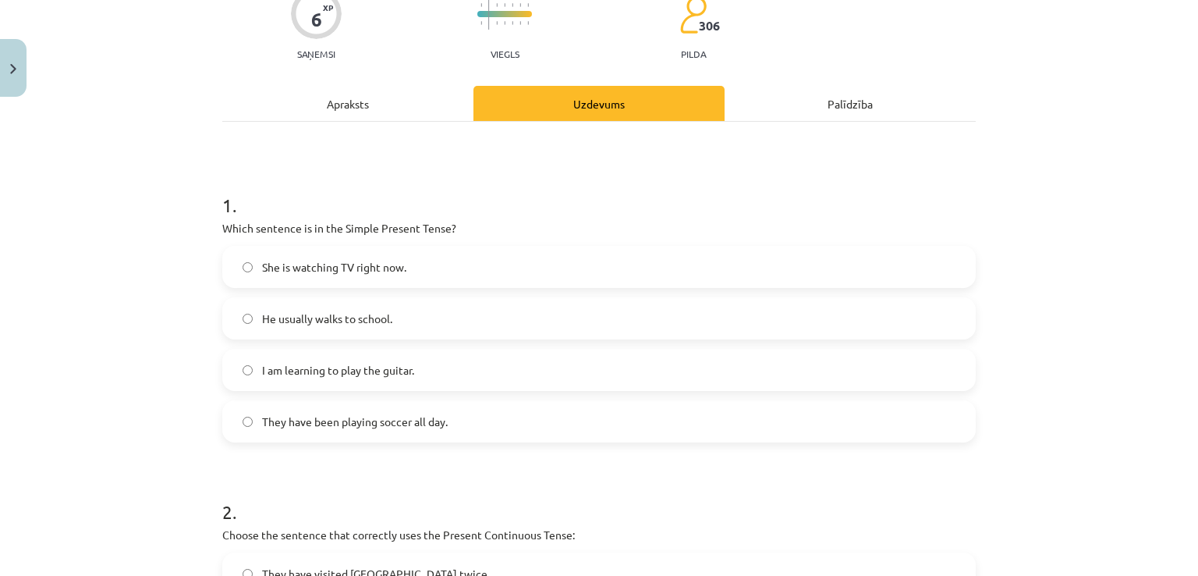
click at [424, 262] on label "She is watching TV right now." at bounding box center [599, 266] width 751 height 39
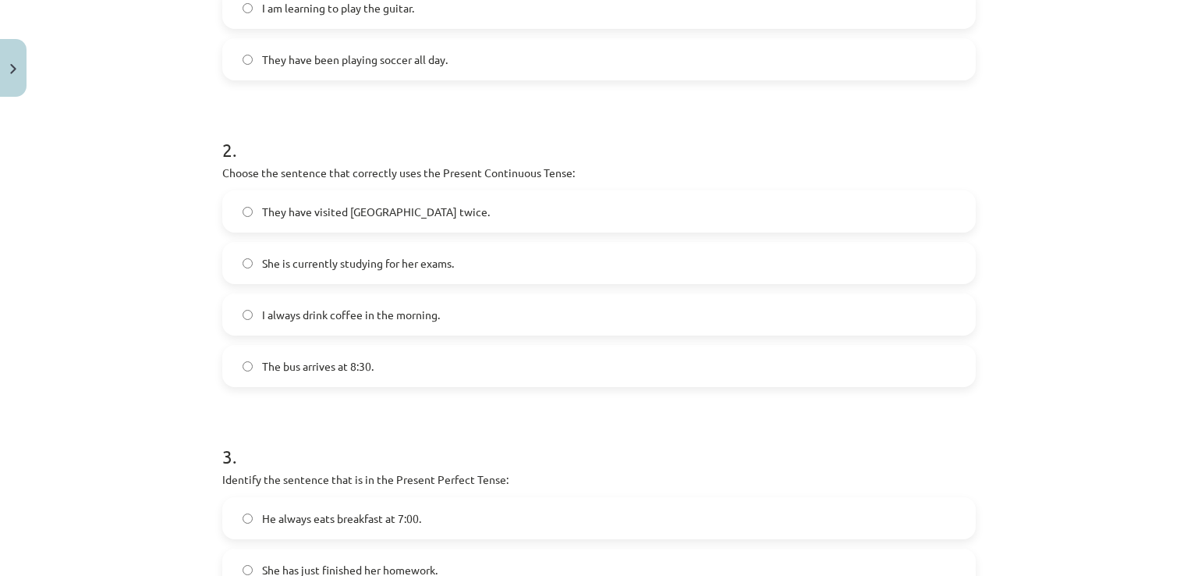
scroll to position [507, 0]
click at [371, 269] on label "She is currently studying for her exams." at bounding box center [599, 261] width 751 height 39
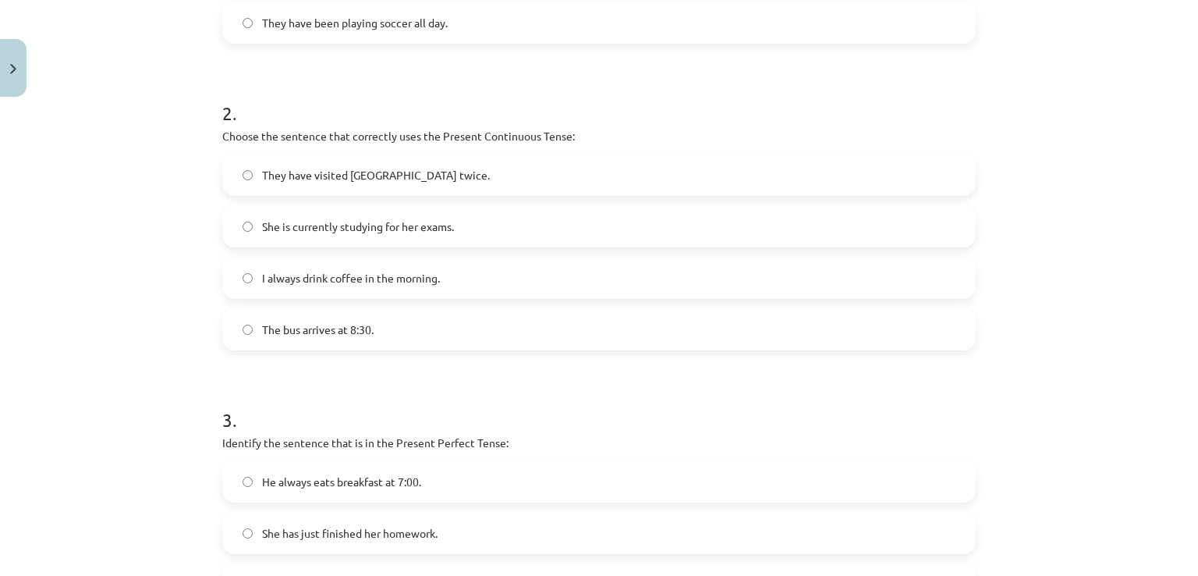
scroll to position [559, 0]
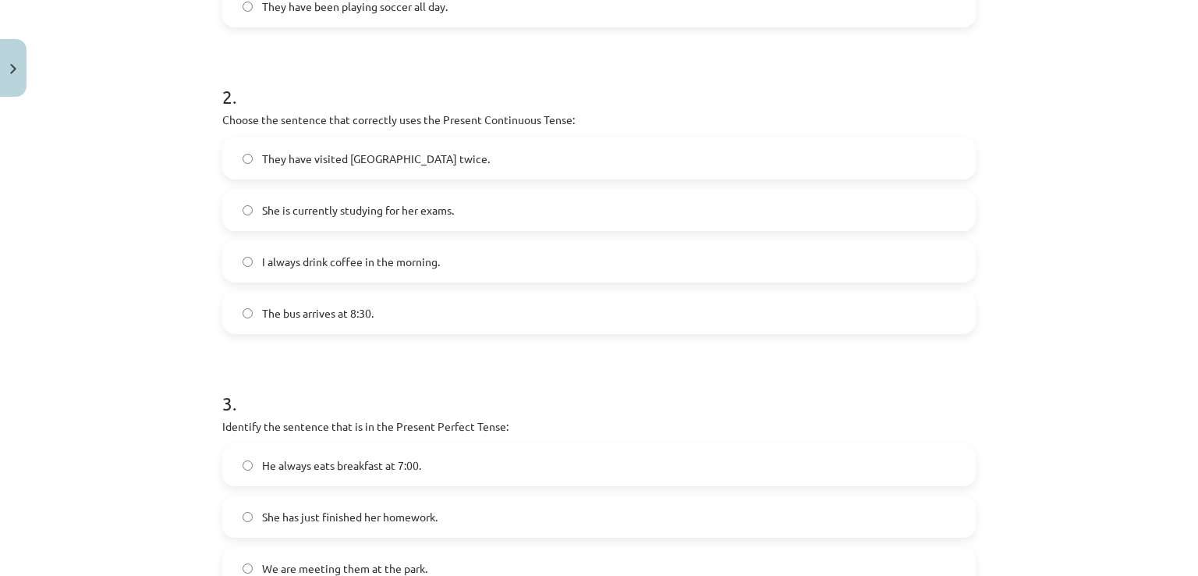
click at [456, 279] on label "I always drink coffee in the morning." at bounding box center [599, 261] width 751 height 39
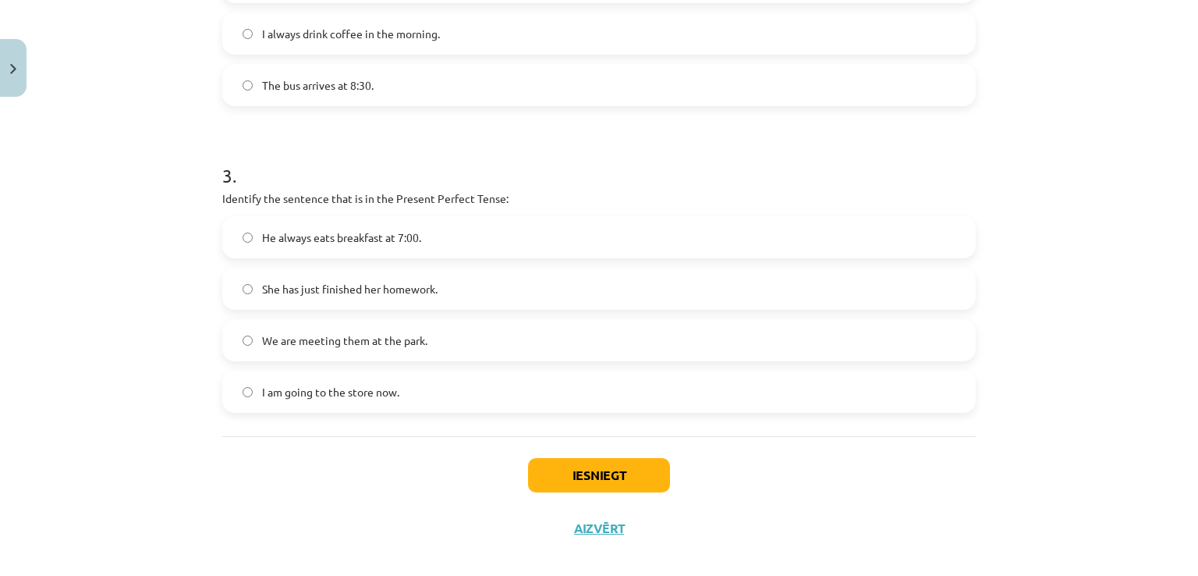
scroll to position [804, 0]
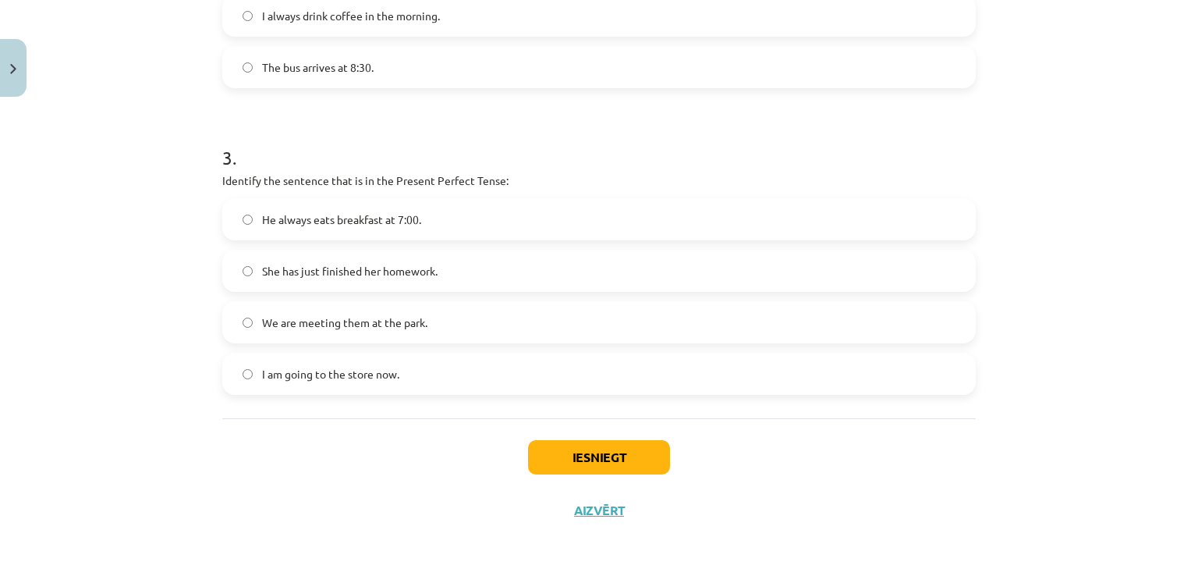
click at [361, 381] on span "I am going to the store now." at bounding box center [330, 374] width 137 height 16
click at [551, 466] on button "Iesniegt" at bounding box center [599, 457] width 142 height 34
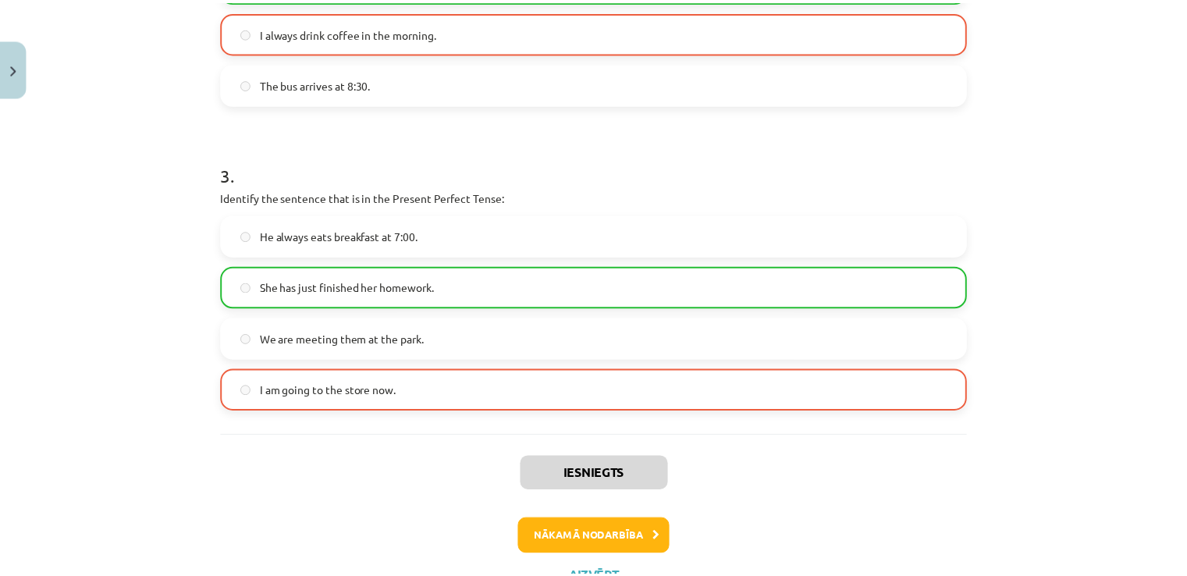
scroll to position [853, 0]
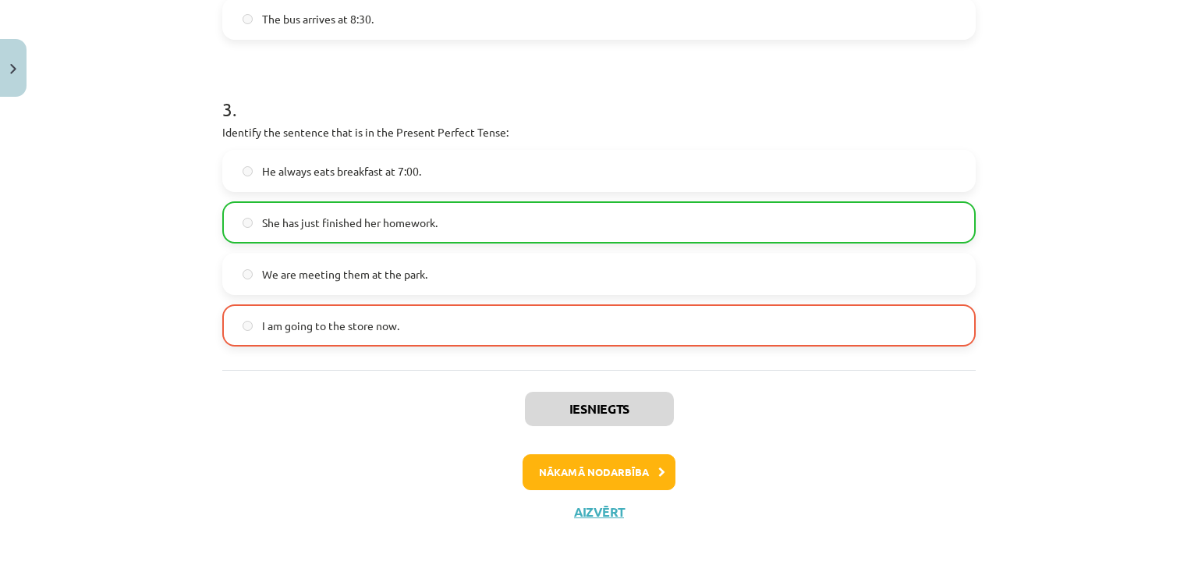
click at [629, 278] on label "We are meeting them at the park." at bounding box center [599, 273] width 751 height 39
click at [603, 504] on button "Aizvērt" at bounding box center [599, 512] width 59 height 16
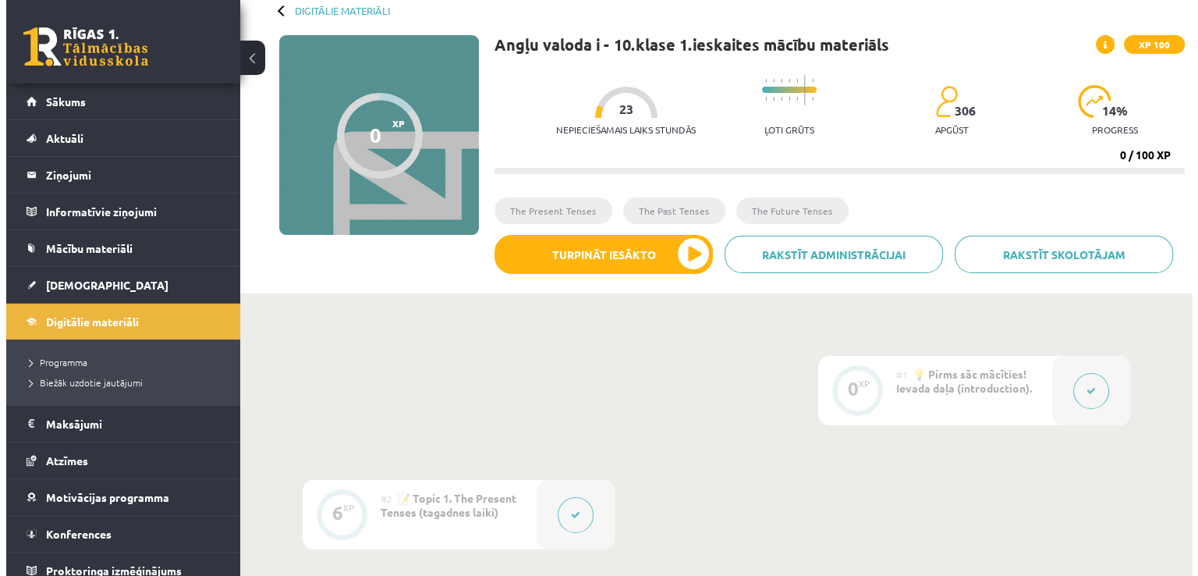
scroll to position [0, 0]
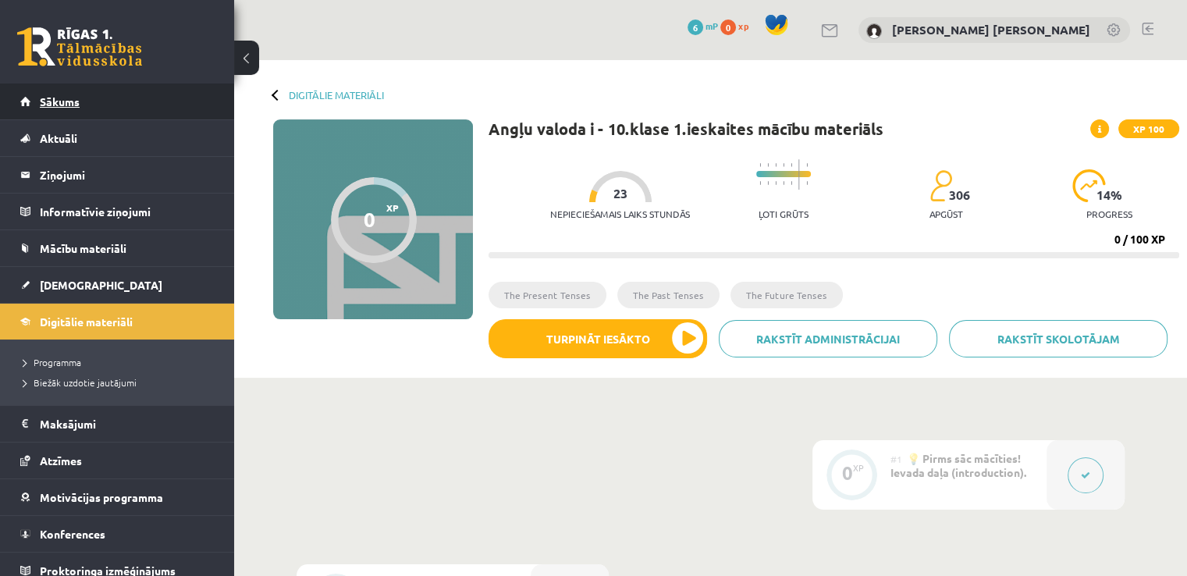
click at [103, 96] on link "Sākums" at bounding box center [117, 101] width 194 height 36
